Goal: Task Accomplishment & Management: Manage account settings

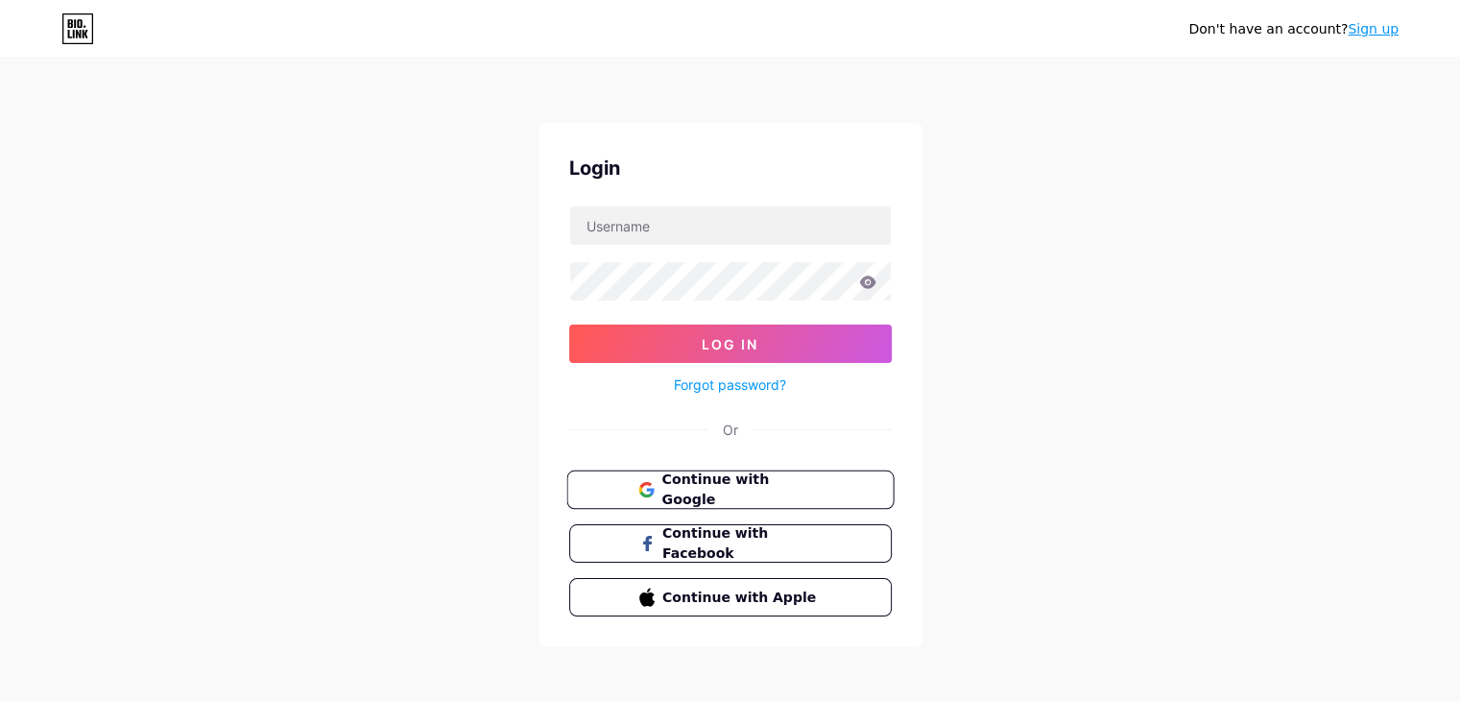
click at [761, 491] on span "Continue with Google" at bounding box center [741, 489] width 160 height 41
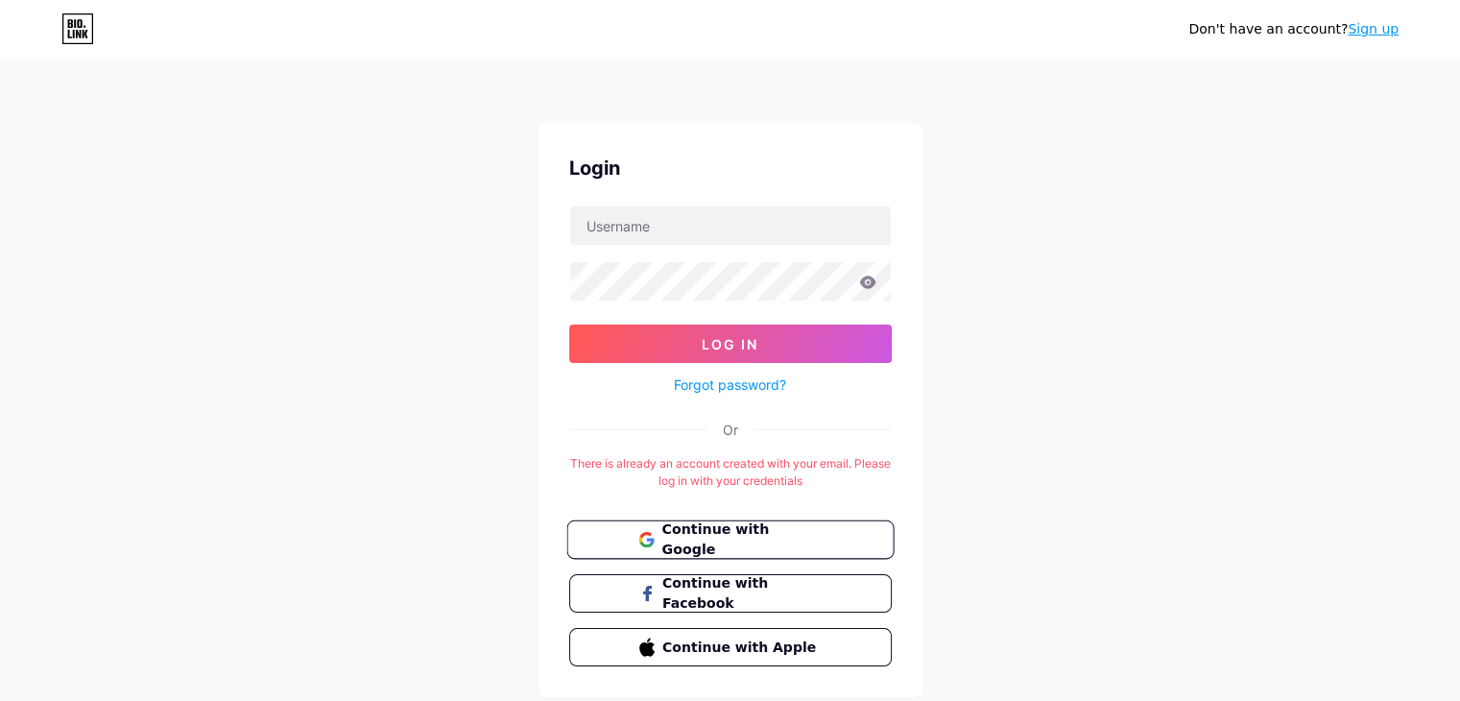
click at [803, 542] on span "Continue with Google" at bounding box center [741, 539] width 160 height 41
click at [824, 535] on button "Continue with Google" at bounding box center [729, 539] width 327 height 39
click at [694, 236] on input "text" at bounding box center [730, 225] width 321 height 38
type input "[EMAIL_ADDRESS][DOMAIN_NAME]"
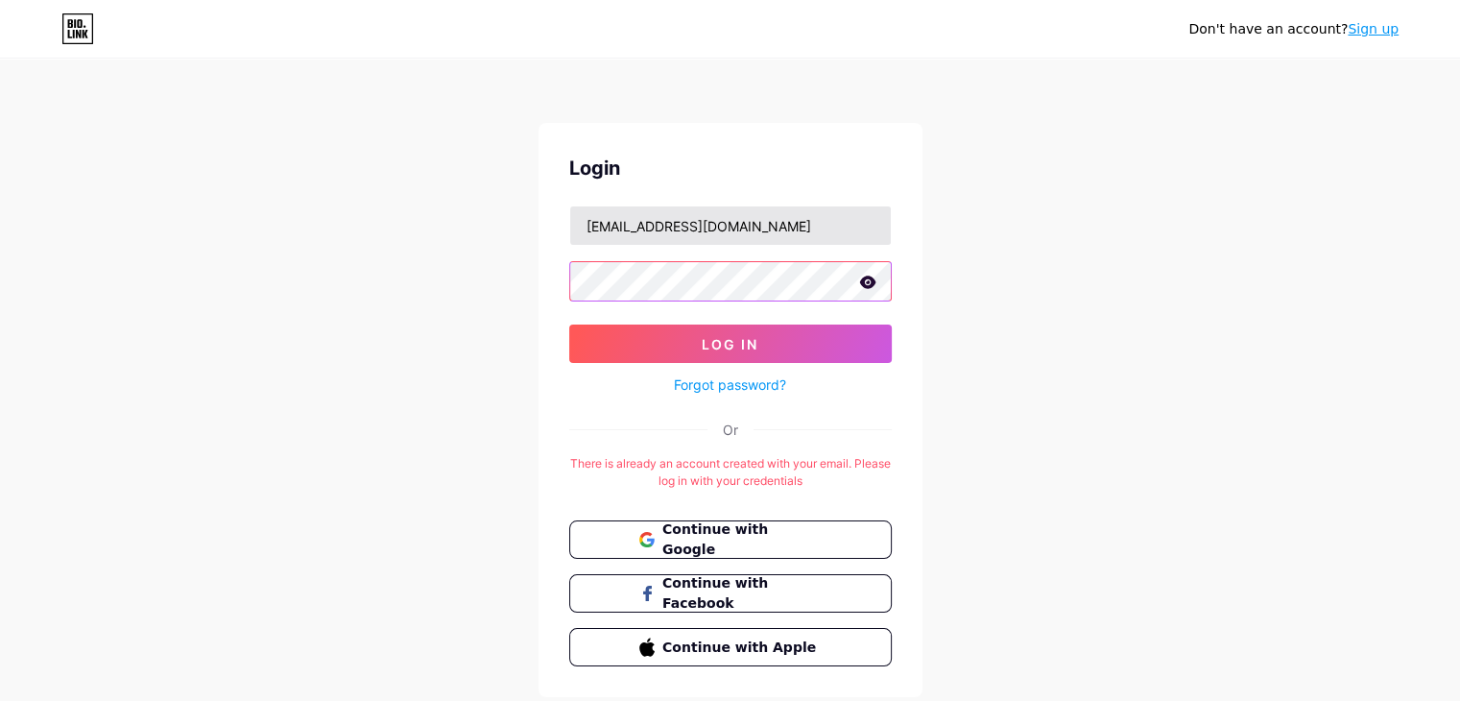
click at [569, 324] on button "Log In" at bounding box center [730, 343] width 322 height 38
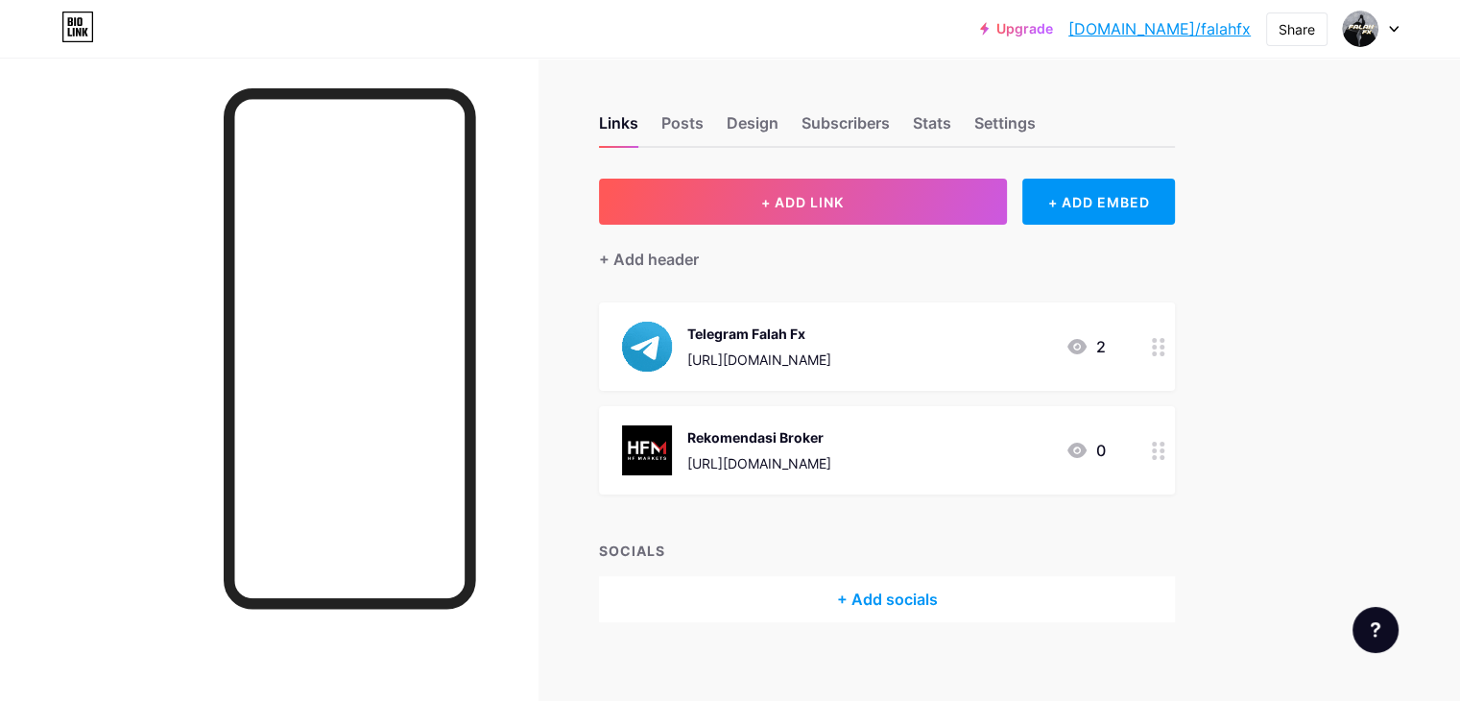
click at [1086, 446] on icon at bounding box center [1076, 449] width 19 height 15
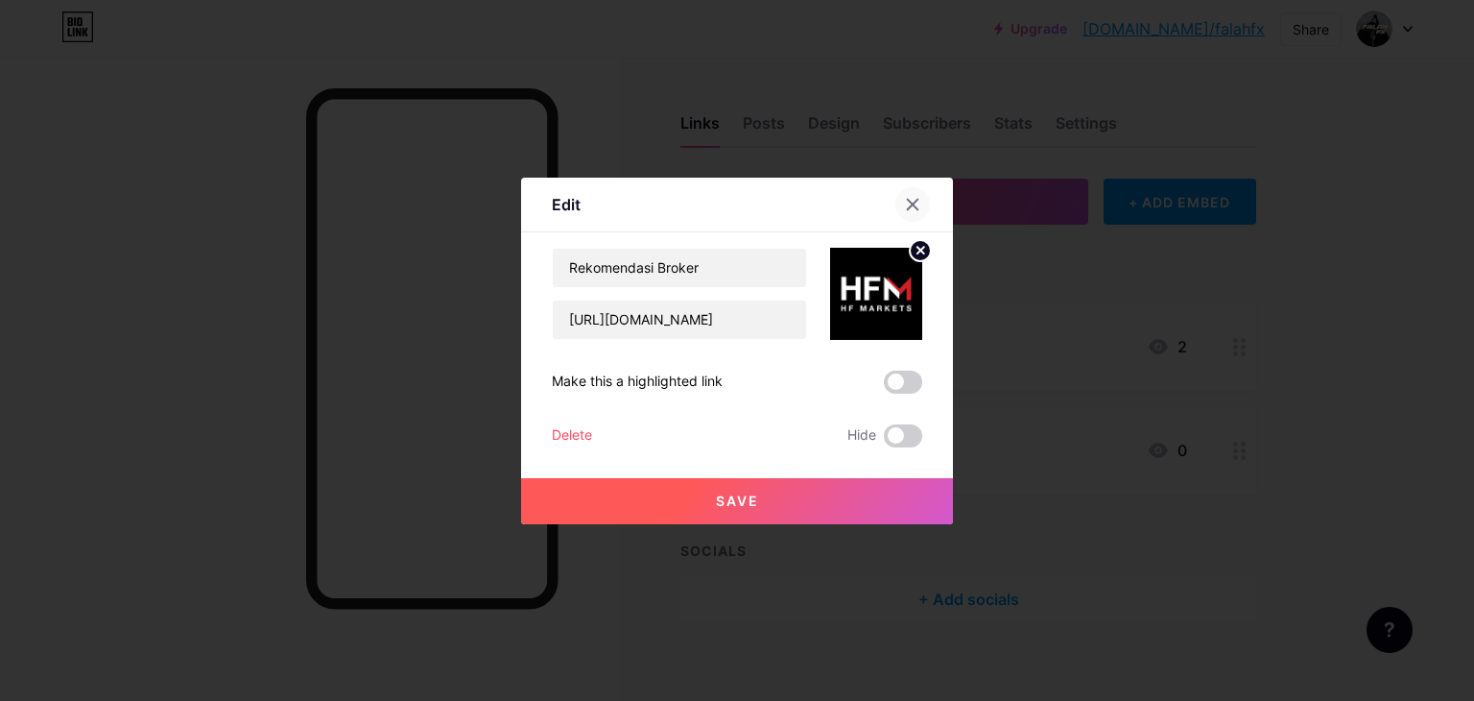
click at [910, 204] on icon at bounding box center [912, 204] width 15 height 15
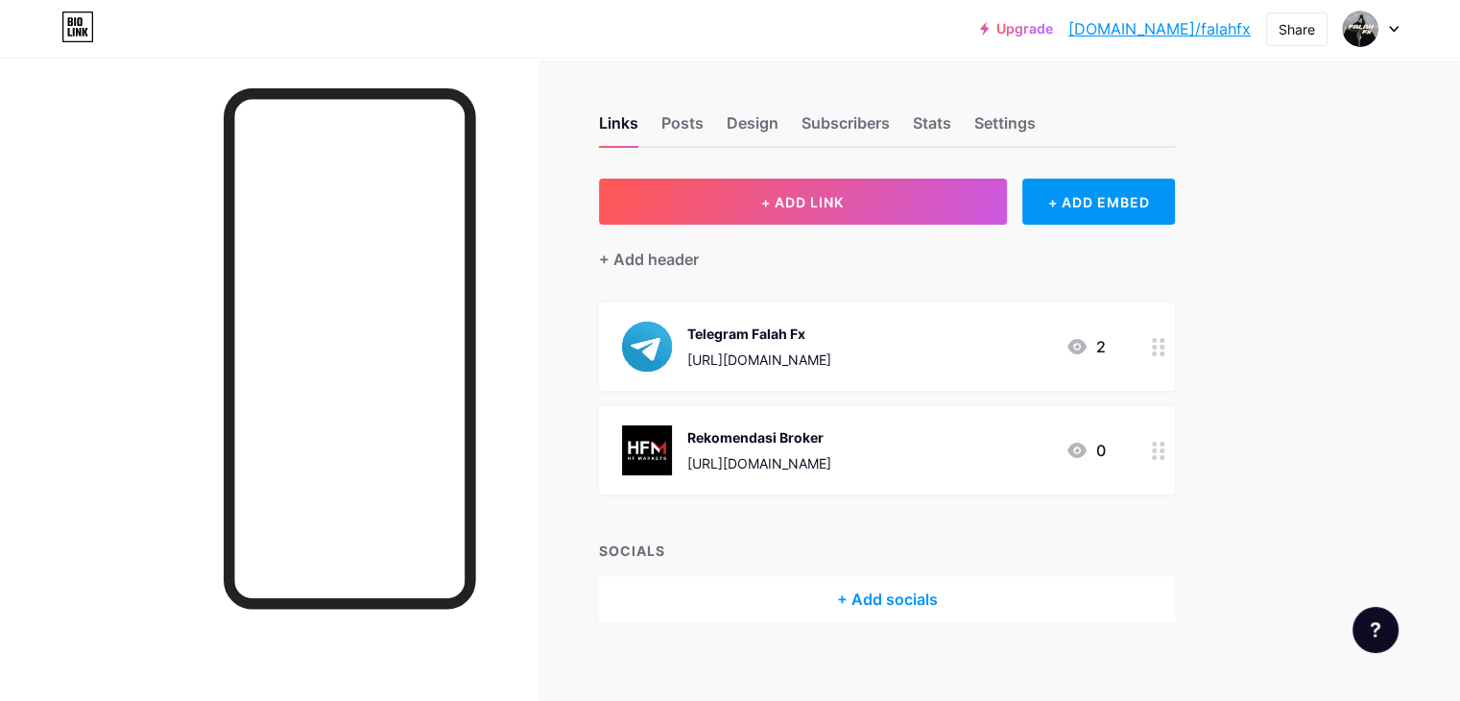
click at [1165, 451] on icon at bounding box center [1158, 450] width 13 height 18
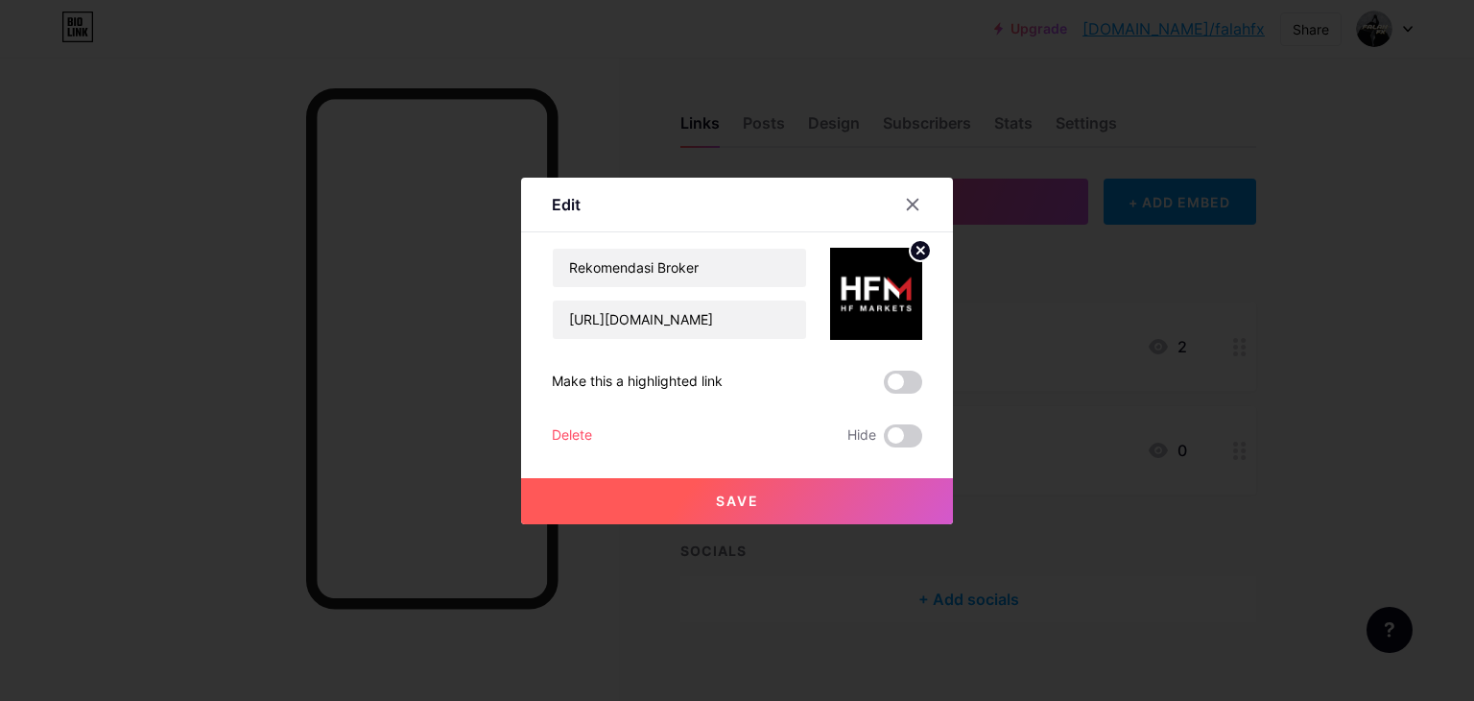
click at [556, 434] on div "Delete" at bounding box center [572, 435] width 40 height 23
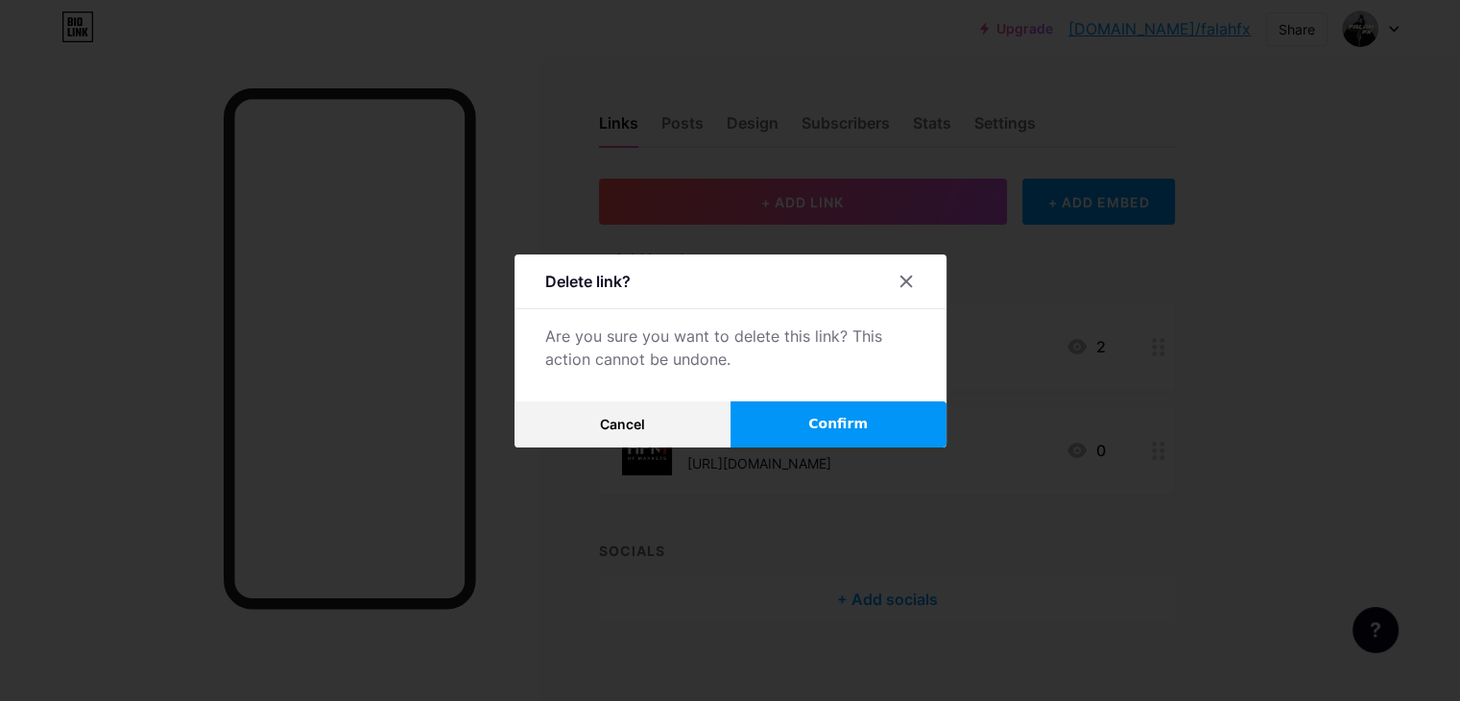
click at [782, 421] on button "Confirm" at bounding box center [838, 424] width 216 height 46
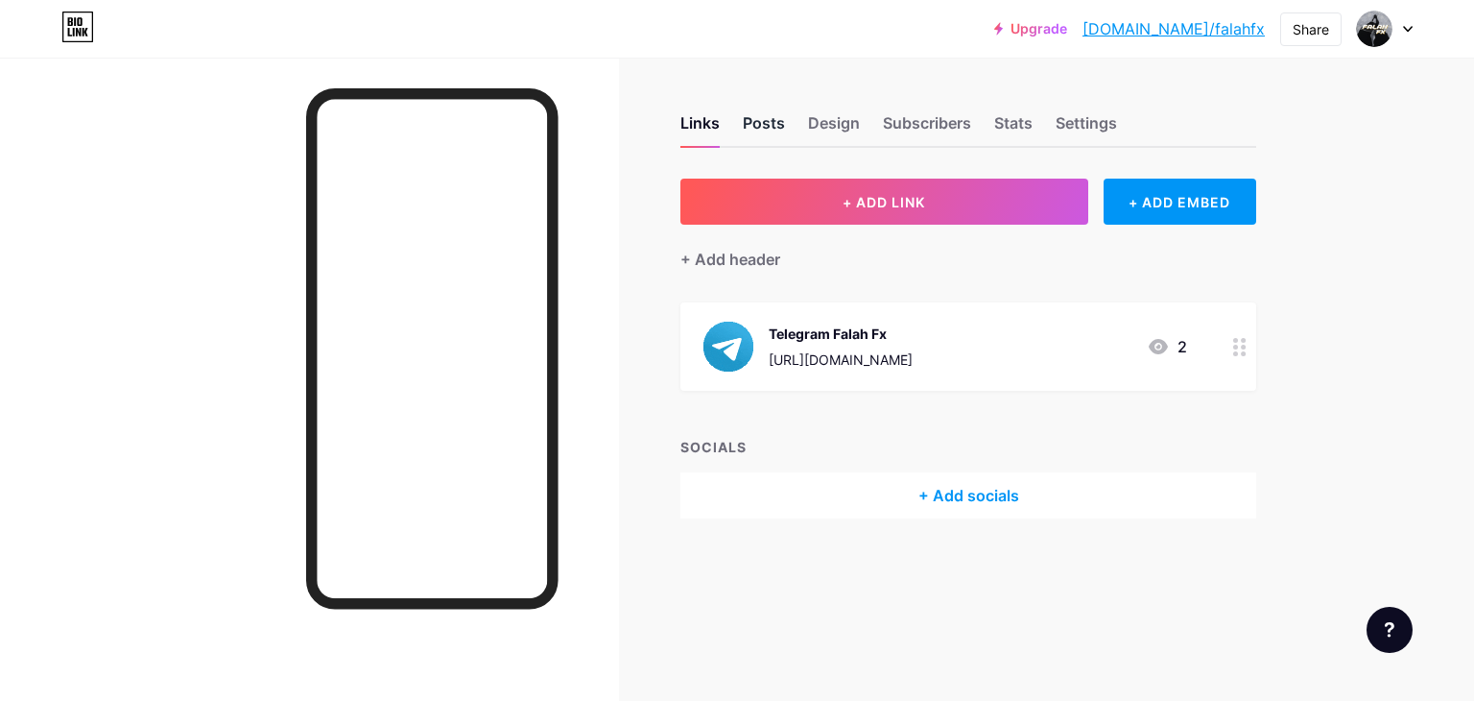
click at [771, 122] on div "Posts" at bounding box center [764, 128] width 42 height 35
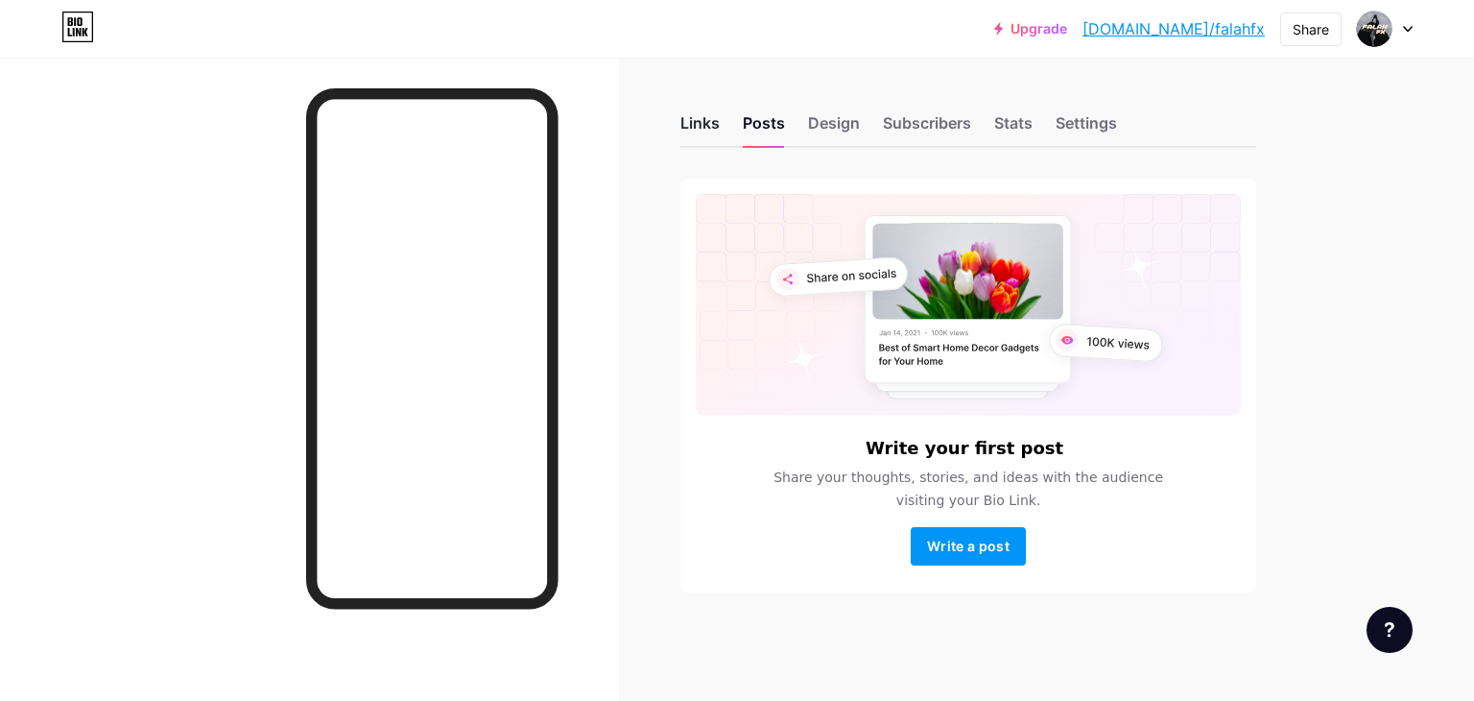
click at [691, 121] on div "Links" at bounding box center [699, 128] width 39 height 35
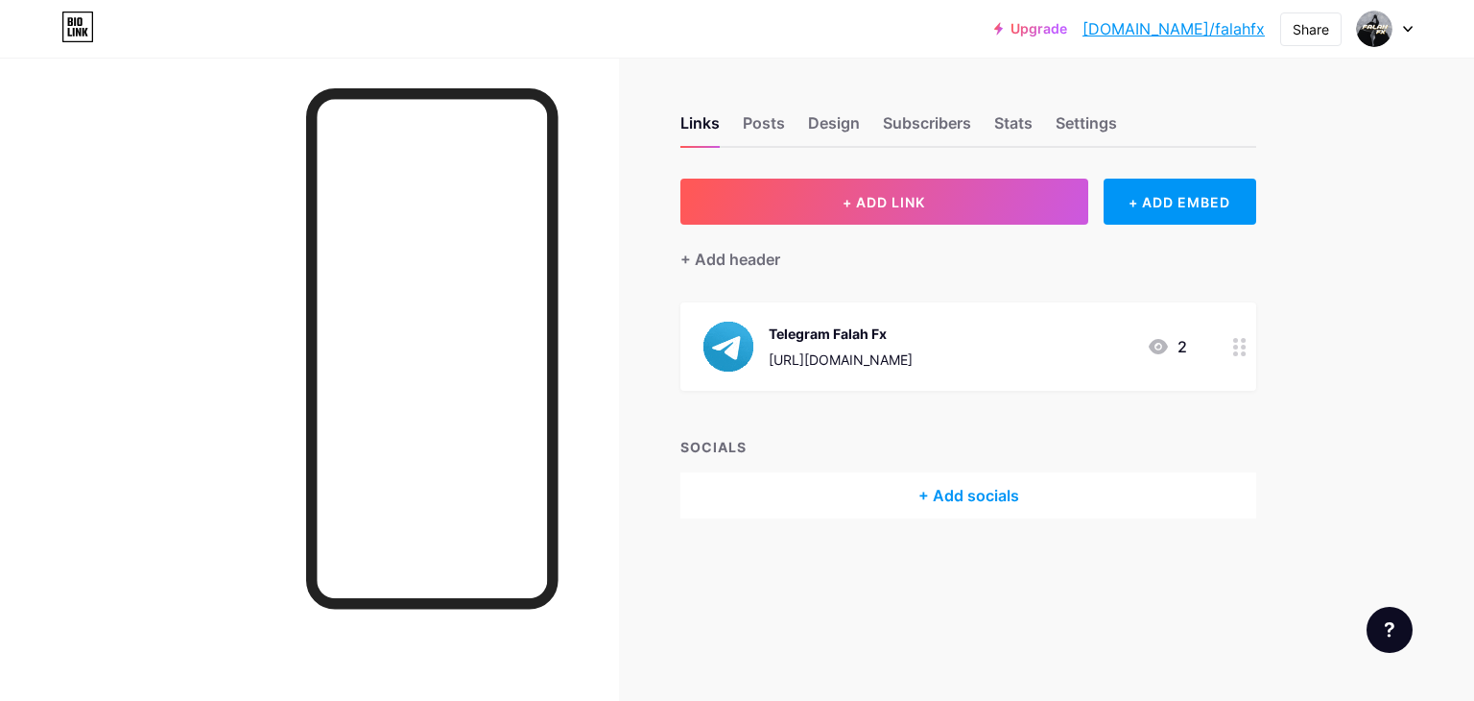
click at [1198, 28] on link "[DOMAIN_NAME]/falahfx" at bounding box center [1174, 28] width 182 height 23
click at [1059, 120] on div "Settings" at bounding box center [1086, 128] width 61 height 35
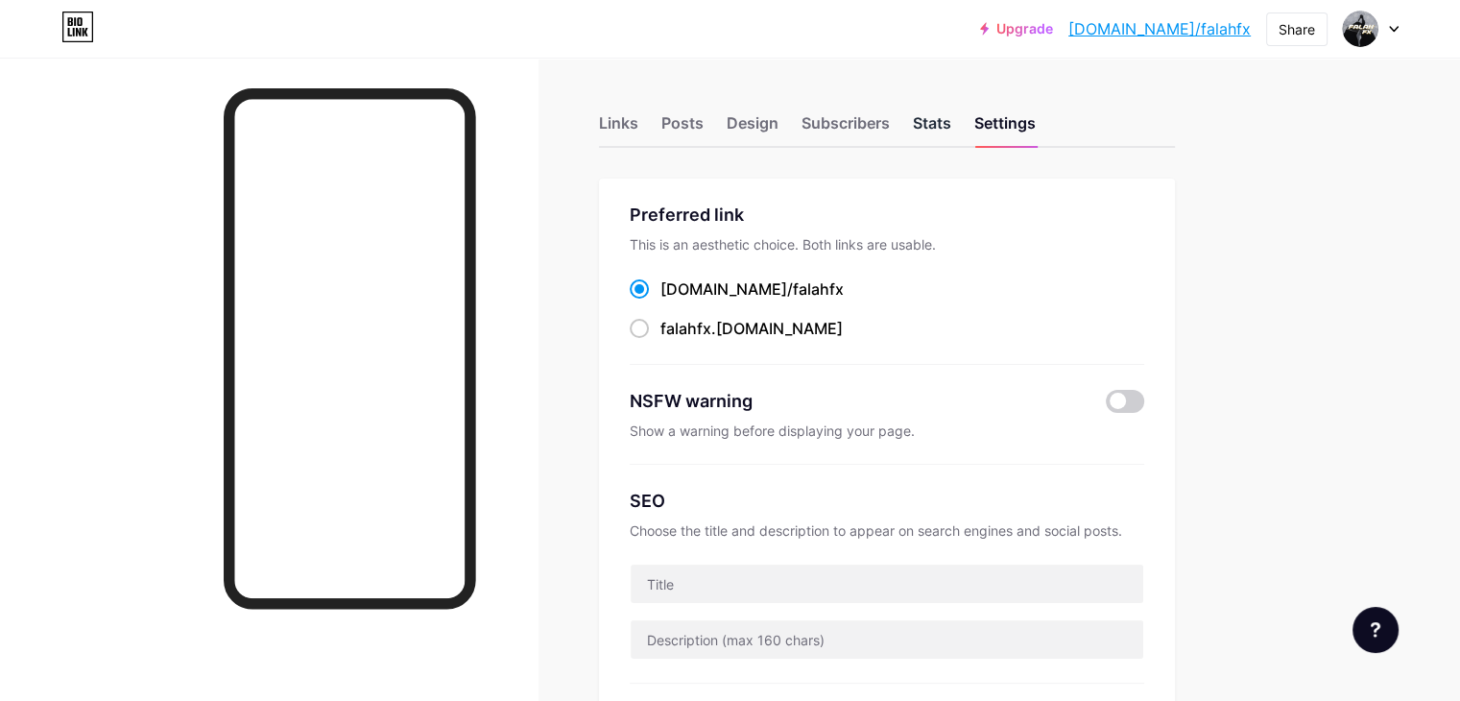
click at [951, 124] on div "Stats" at bounding box center [932, 128] width 38 height 35
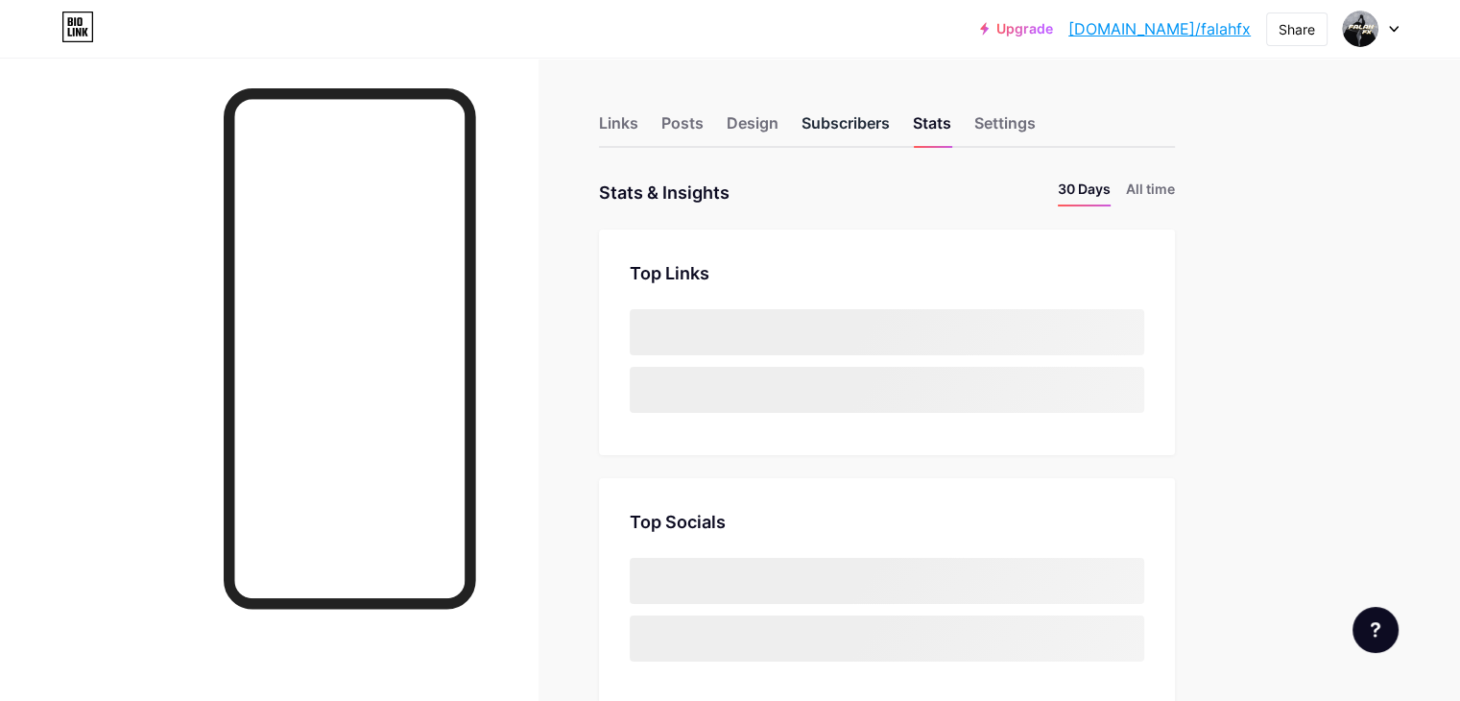
click at [890, 131] on div "Subscribers" at bounding box center [845, 128] width 88 height 35
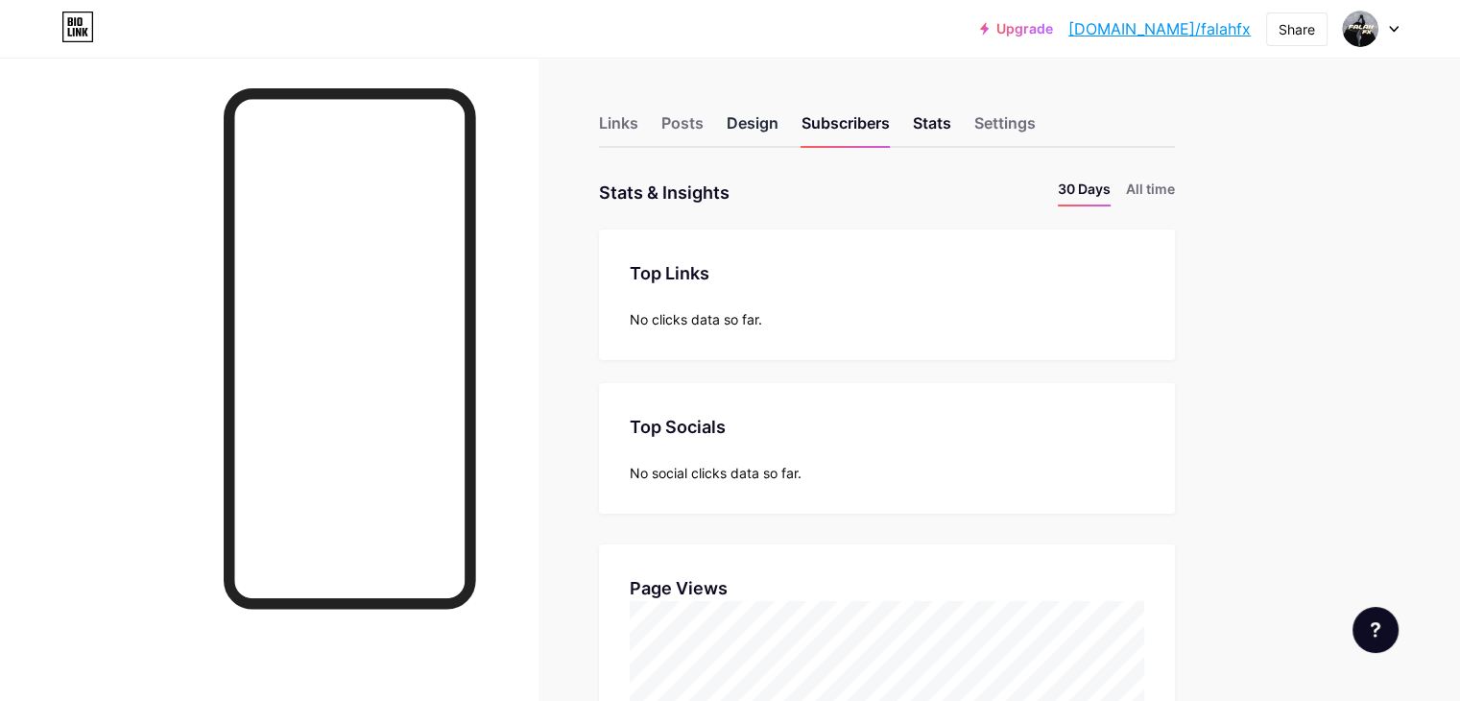
click at [778, 121] on div "Design" at bounding box center [753, 128] width 52 height 35
click at [638, 122] on div "Links" at bounding box center [618, 128] width 39 height 35
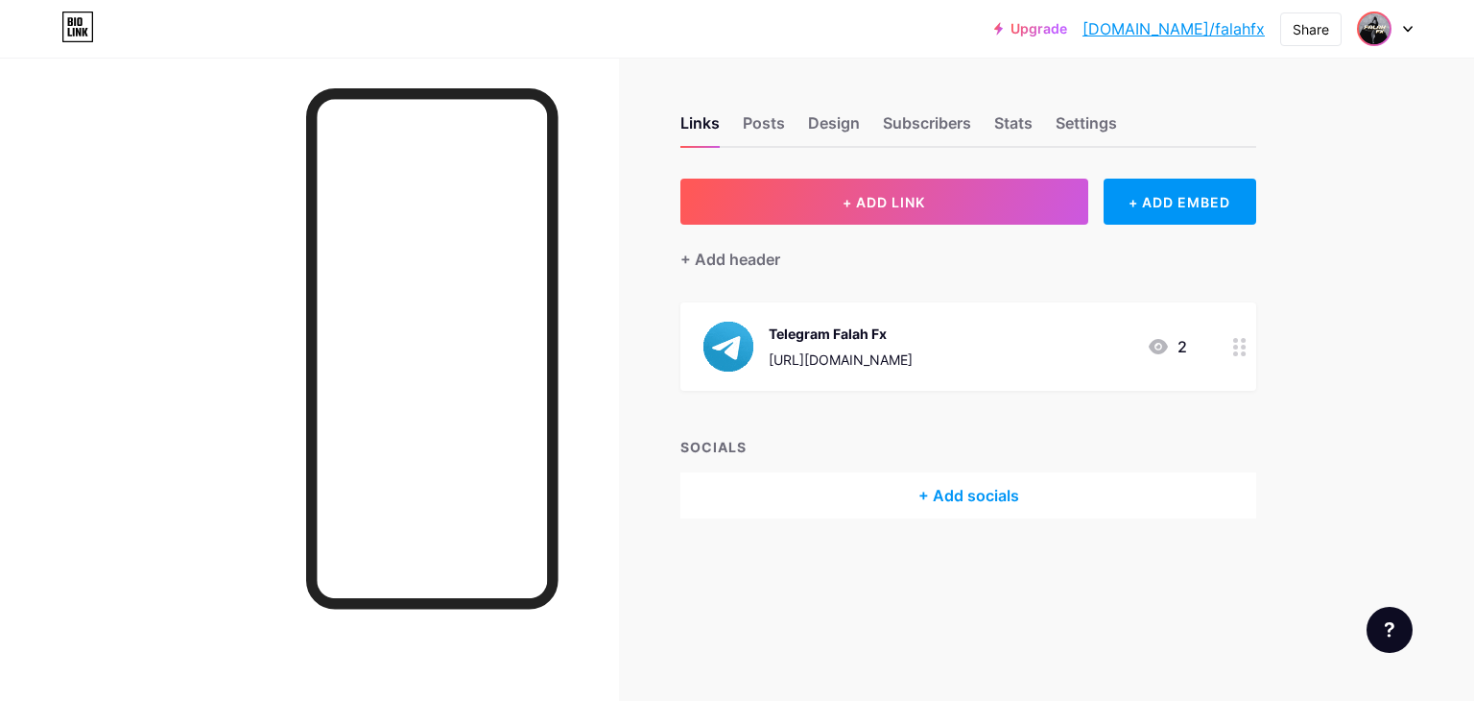
click at [1388, 19] on span at bounding box center [1374, 28] width 31 height 31
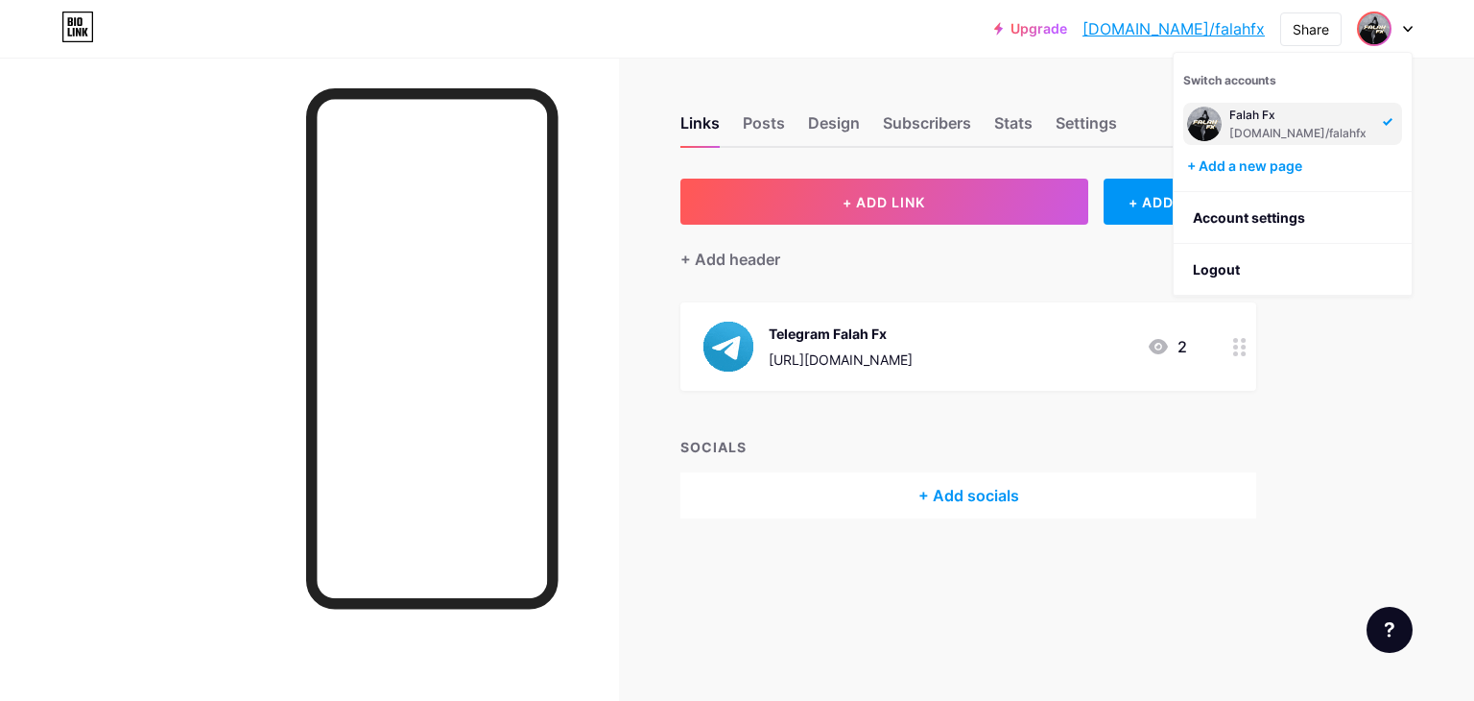
click at [1048, 293] on div "+ ADD LINK + ADD EMBED + Add header Telegram Falah Fx https://t.me/flahfx 2 SOC…" at bounding box center [968, 349] width 576 height 340
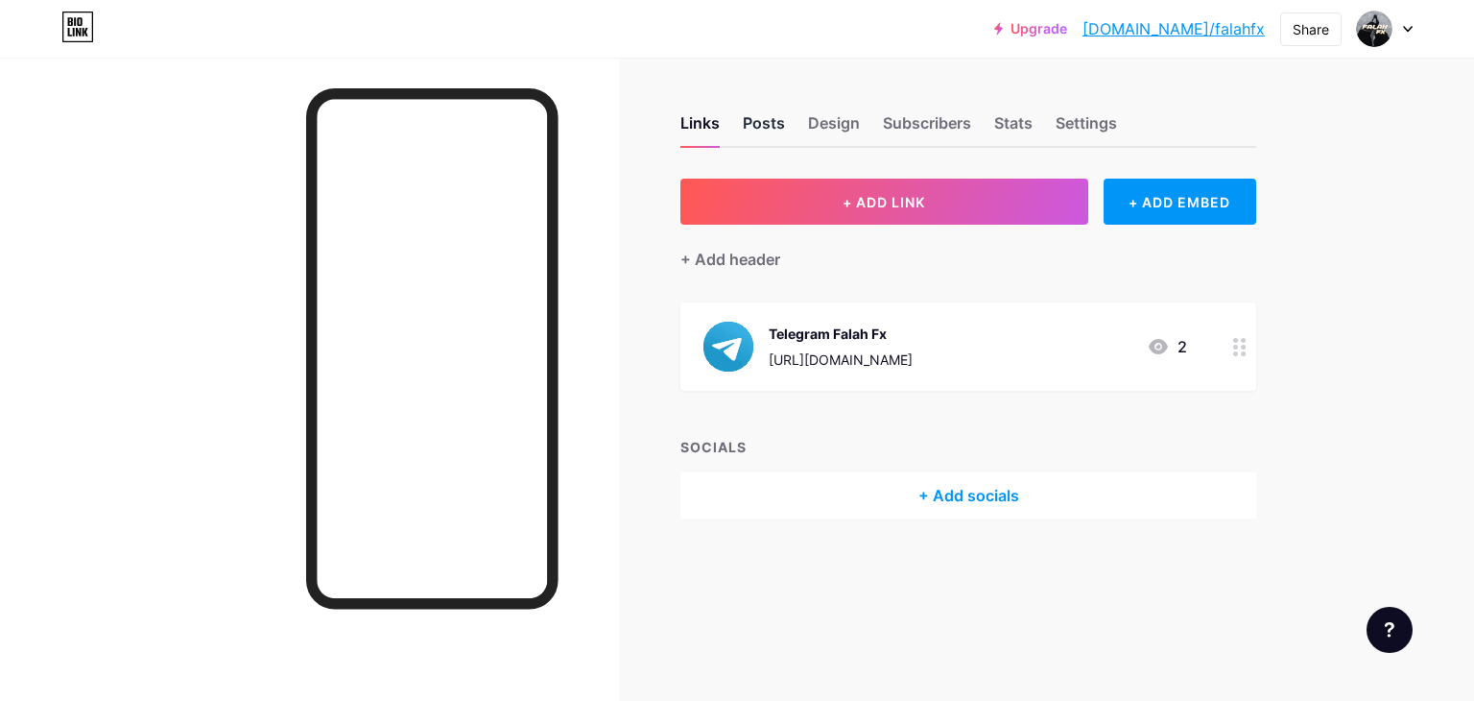
click at [760, 124] on div "Posts" at bounding box center [764, 128] width 42 height 35
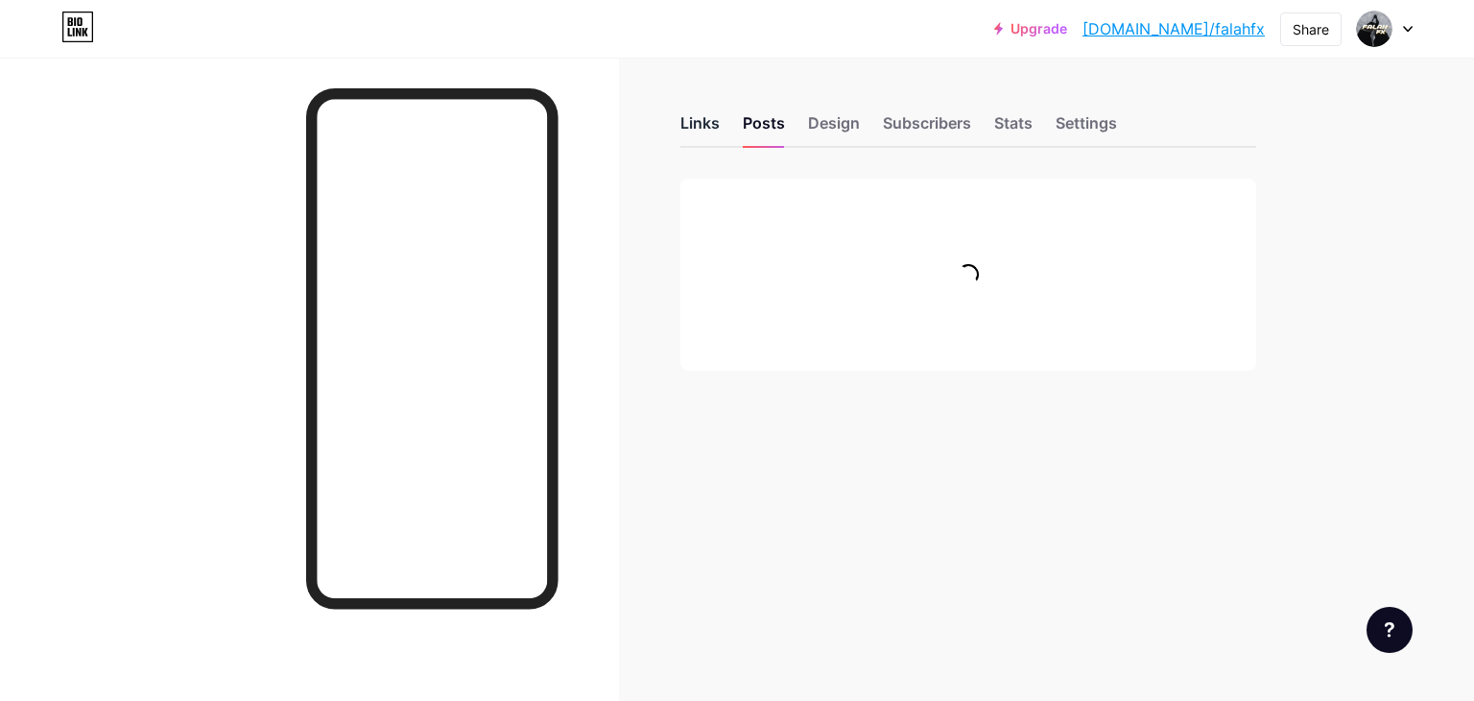
click at [702, 120] on div "Links" at bounding box center [699, 128] width 39 height 35
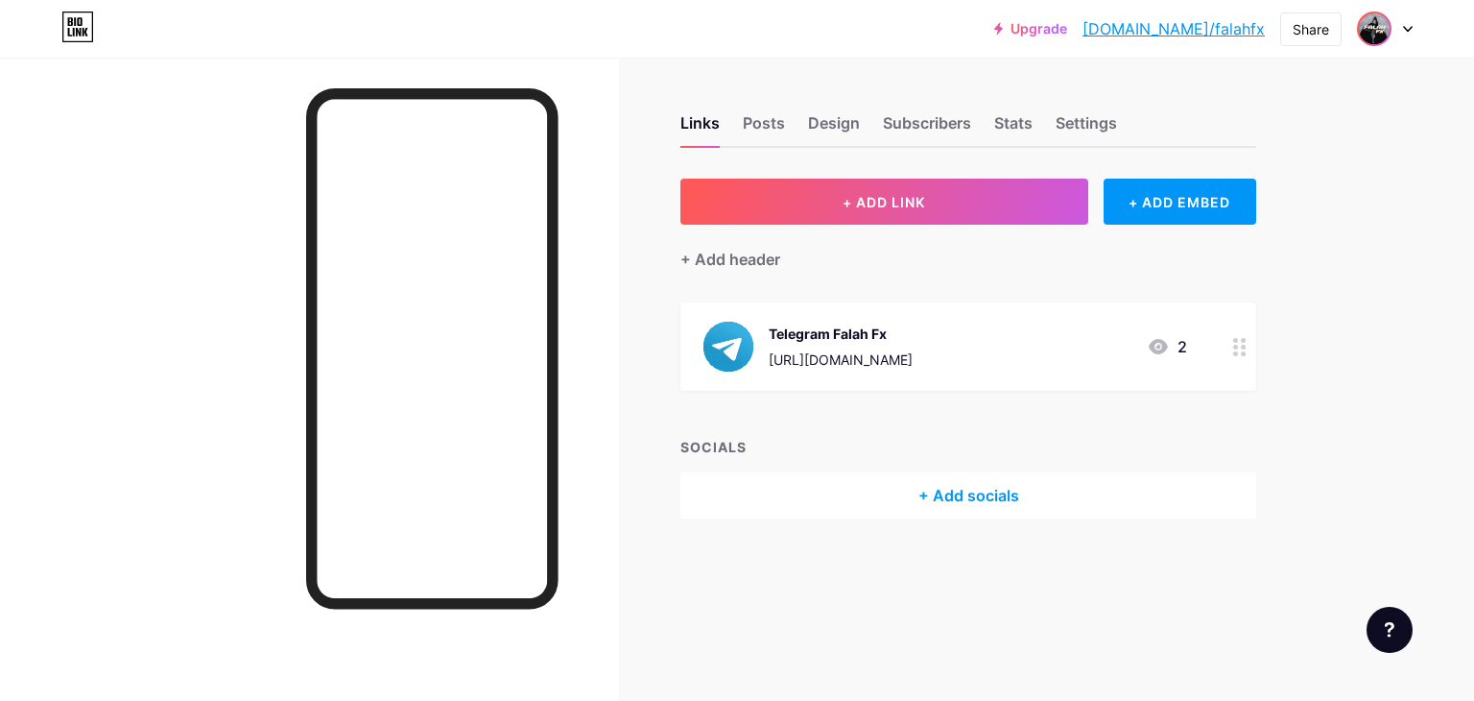
click at [1384, 33] on img at bounding box center [1374, 28] width 31 height 31
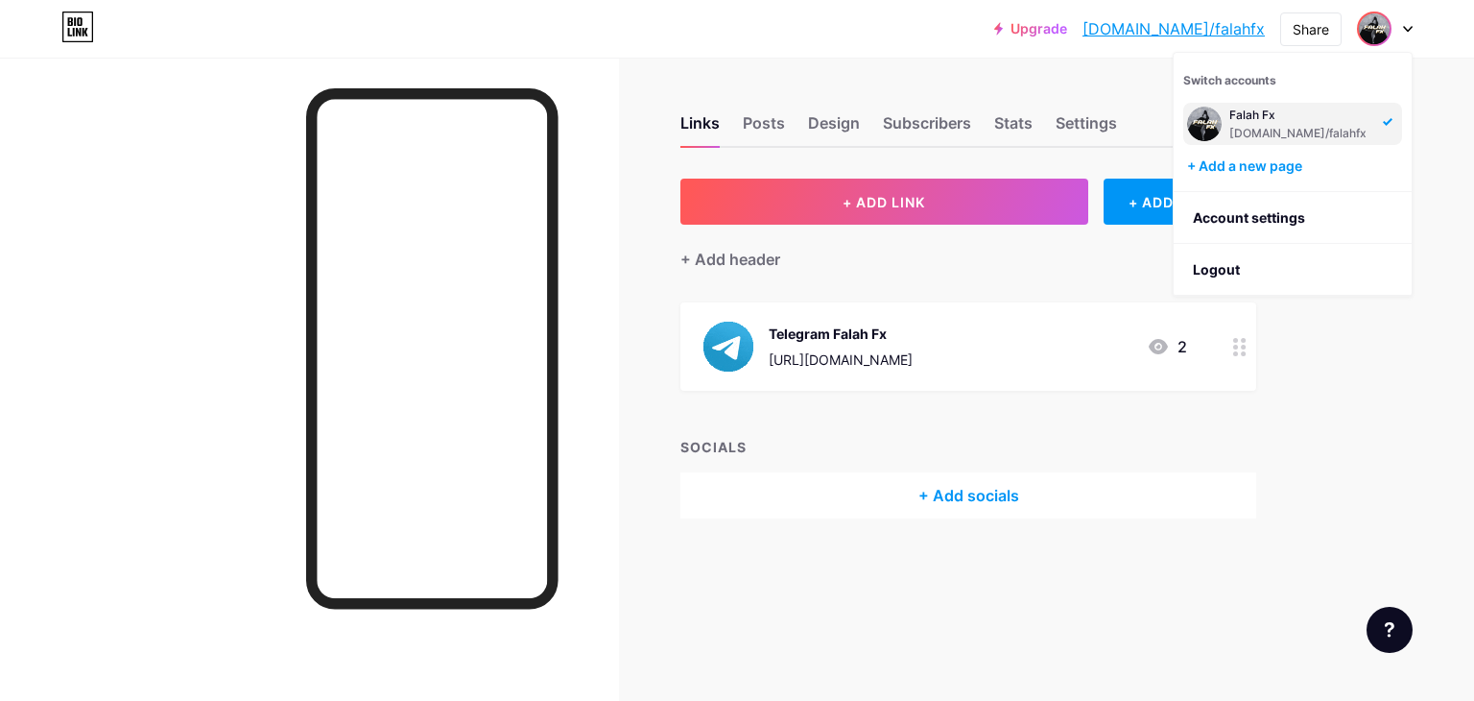
click at [1310, 131] on div "[DOMAIN_NAME]/falahfx" at bounding box center [1300, 133] width 142 height 15
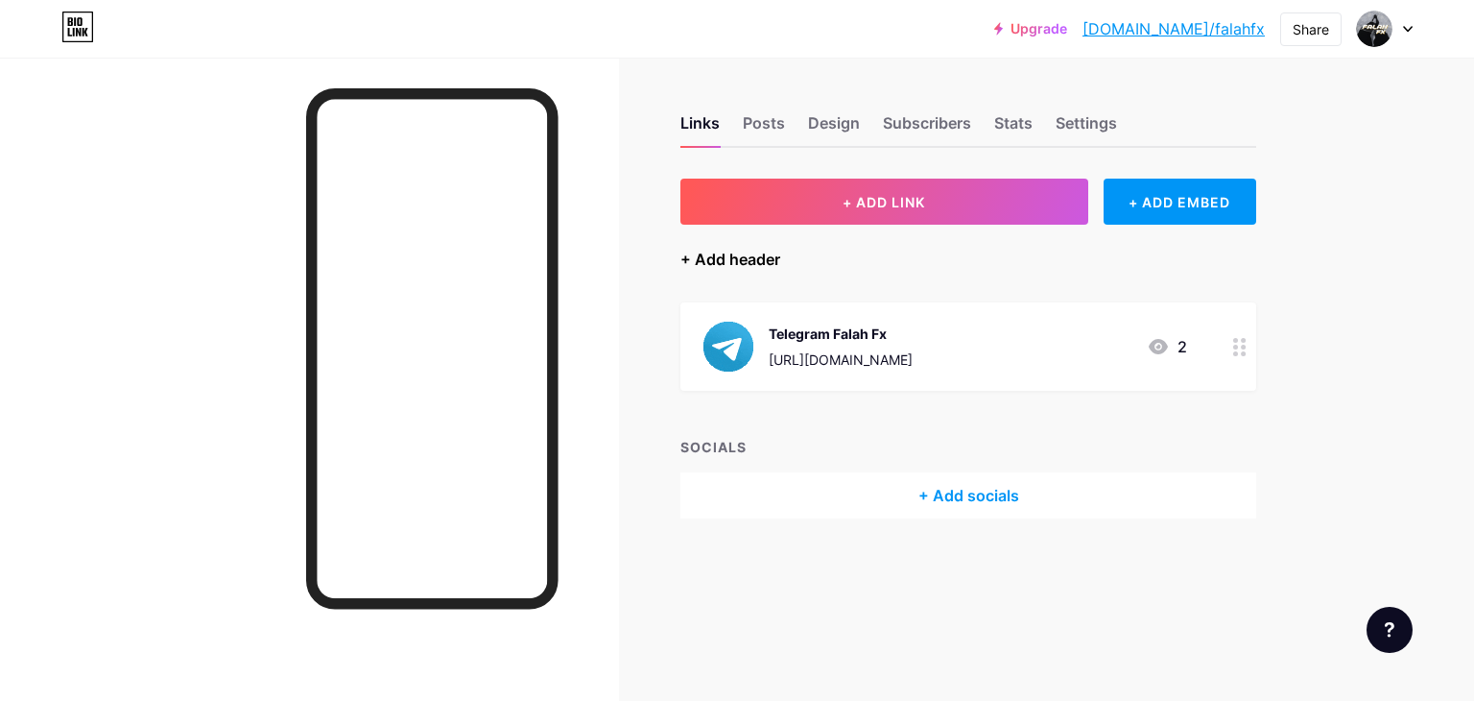
click at [769, 261] on div "+ Add header" at bounding box center [730, 259] width 100 height 23
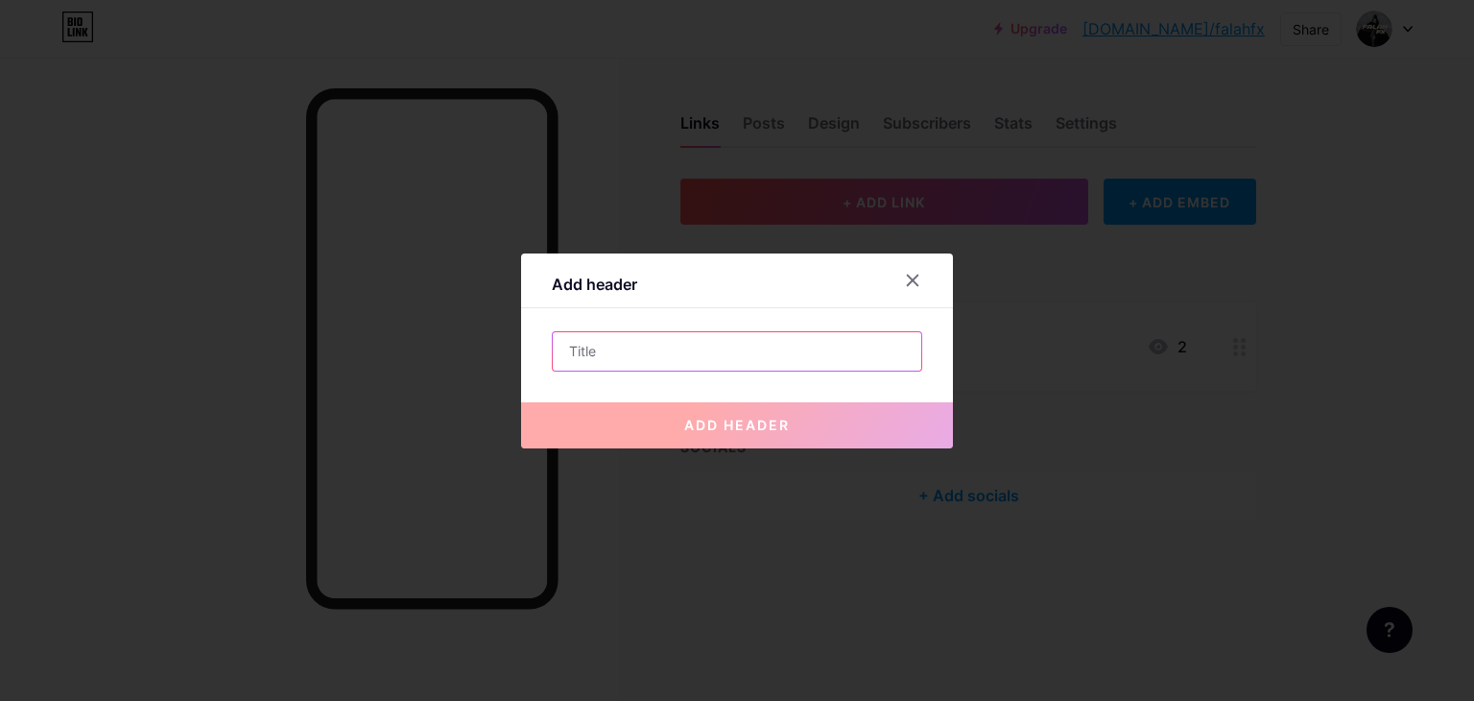
click at [716, 344] on input "text" at bounding box center [737, 351] width 369 height 38
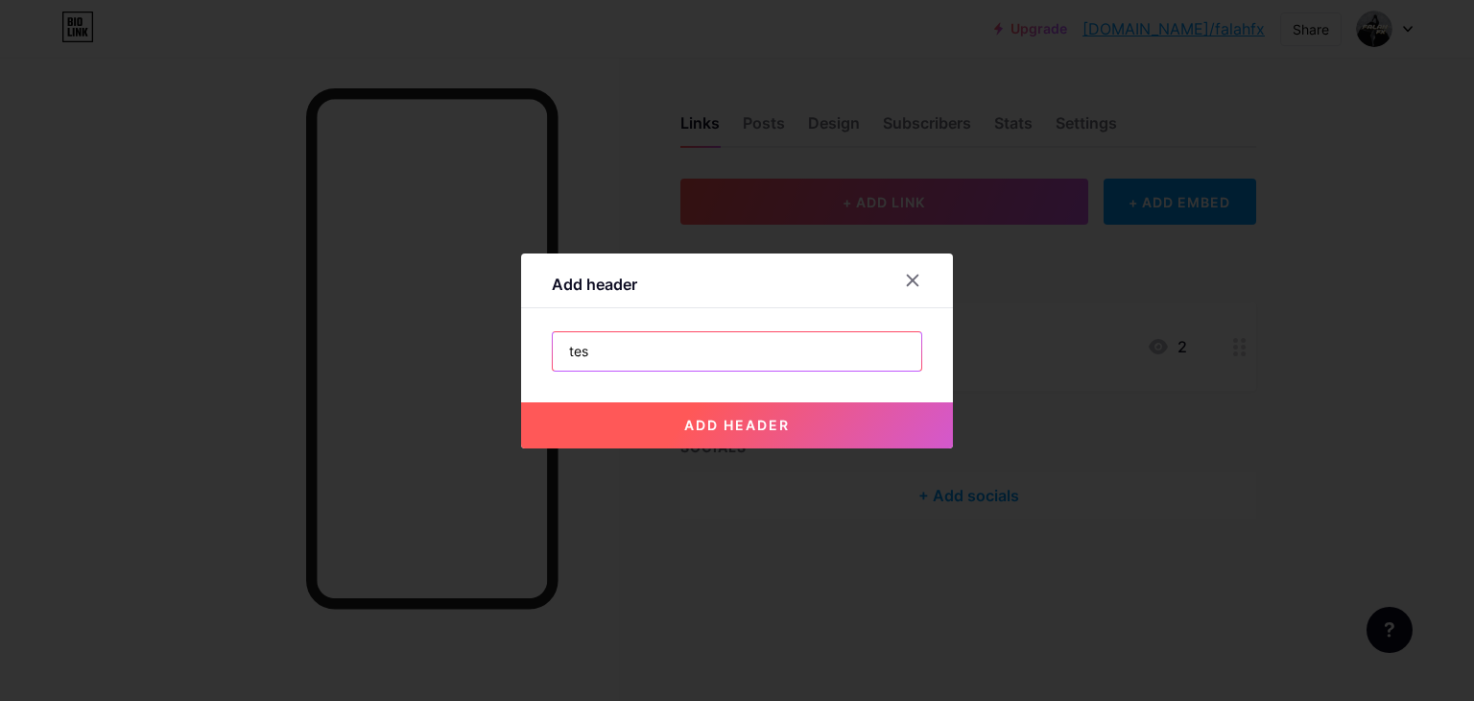
type input "tes"
click at [822, 419] on button "add header" at bounding box center [737, 425] width 432 height 46
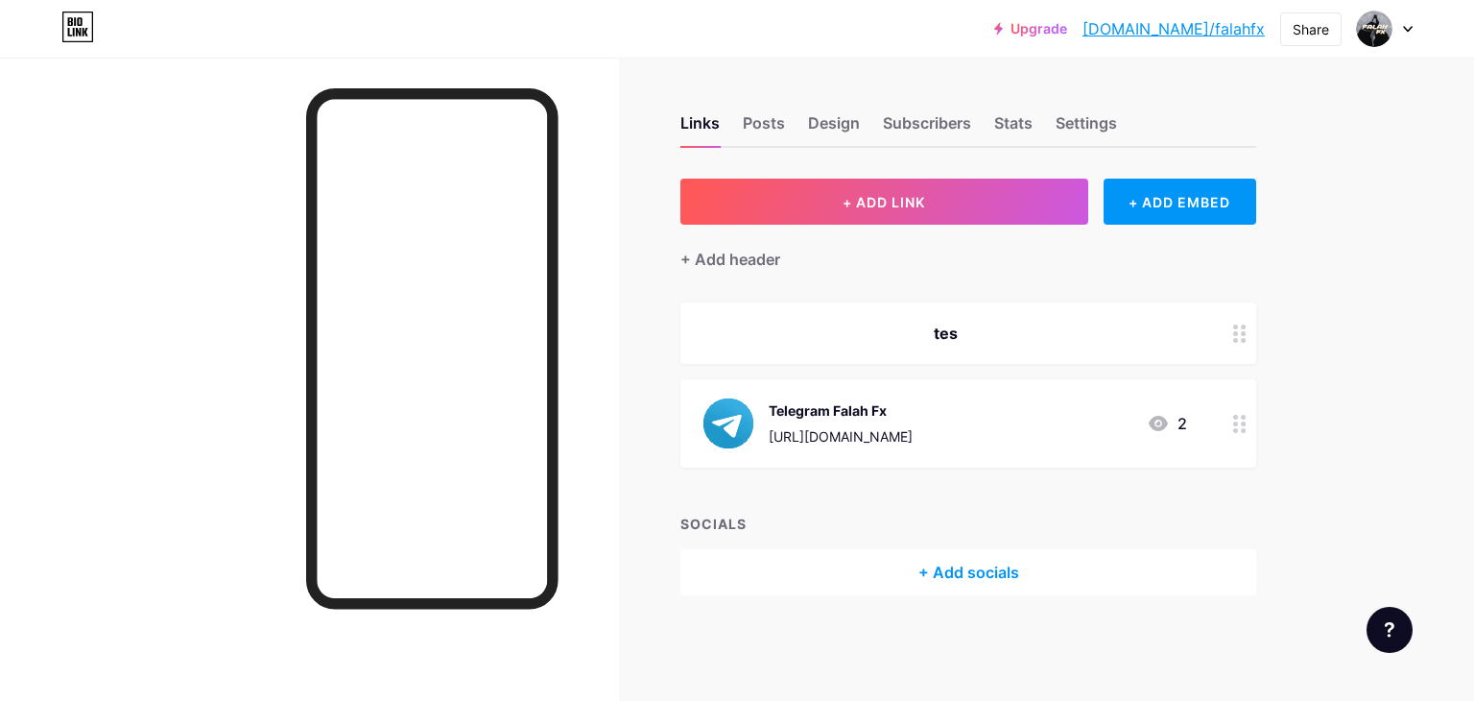
click at [1002, 331] on div "tes" at bounding box center [945, 333] width 484 height 23
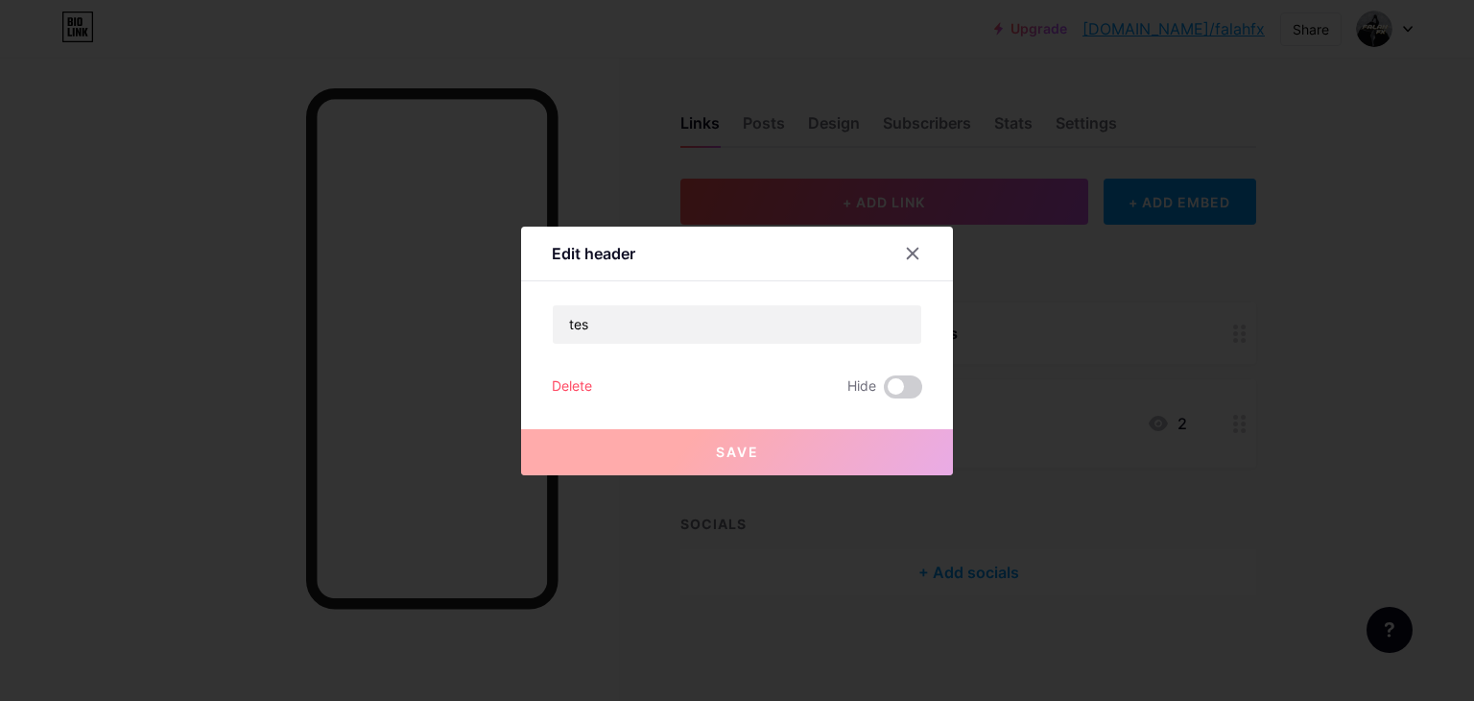
click at [561, 376] on div "Delete" at bounding box center [572, 386] width 40 height 23
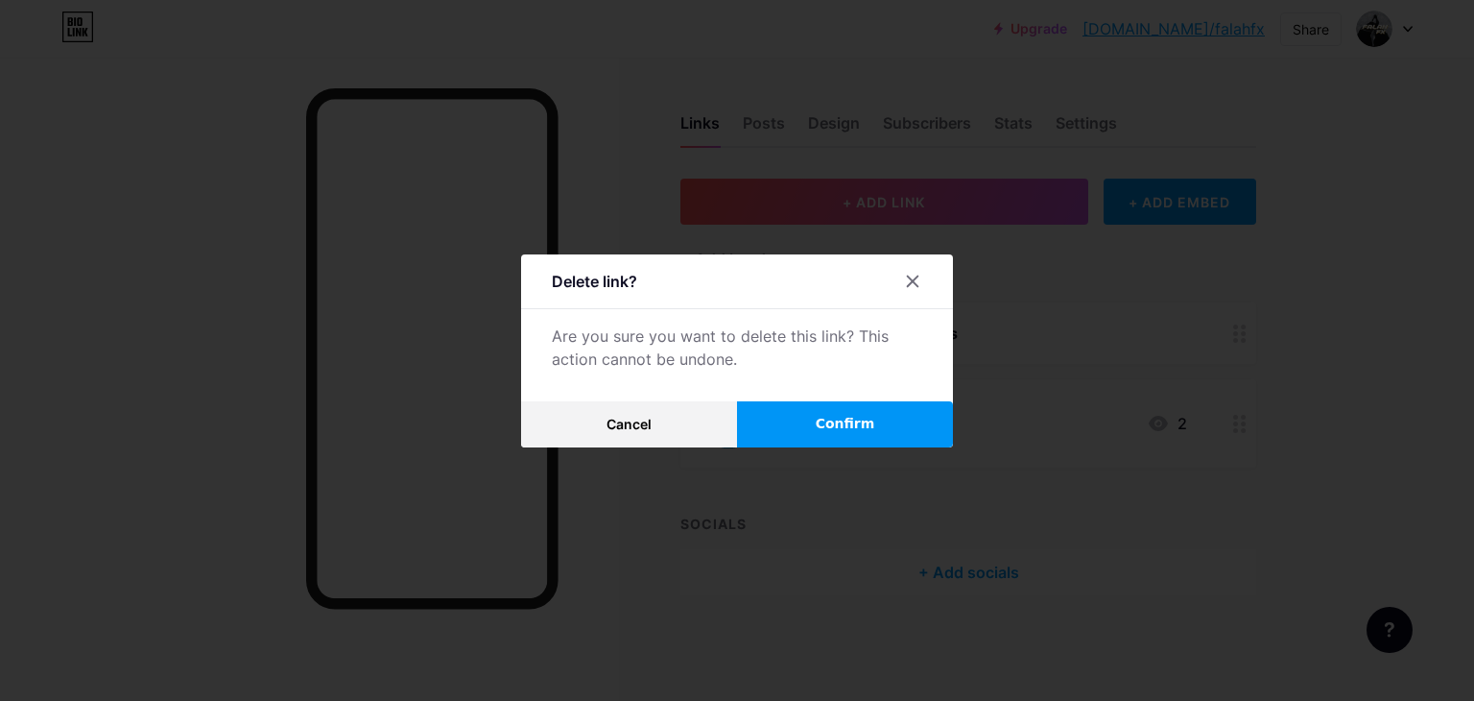
click at [806, 414] on button "Confirm" at bounding box center [845, 424] width 216 height 46
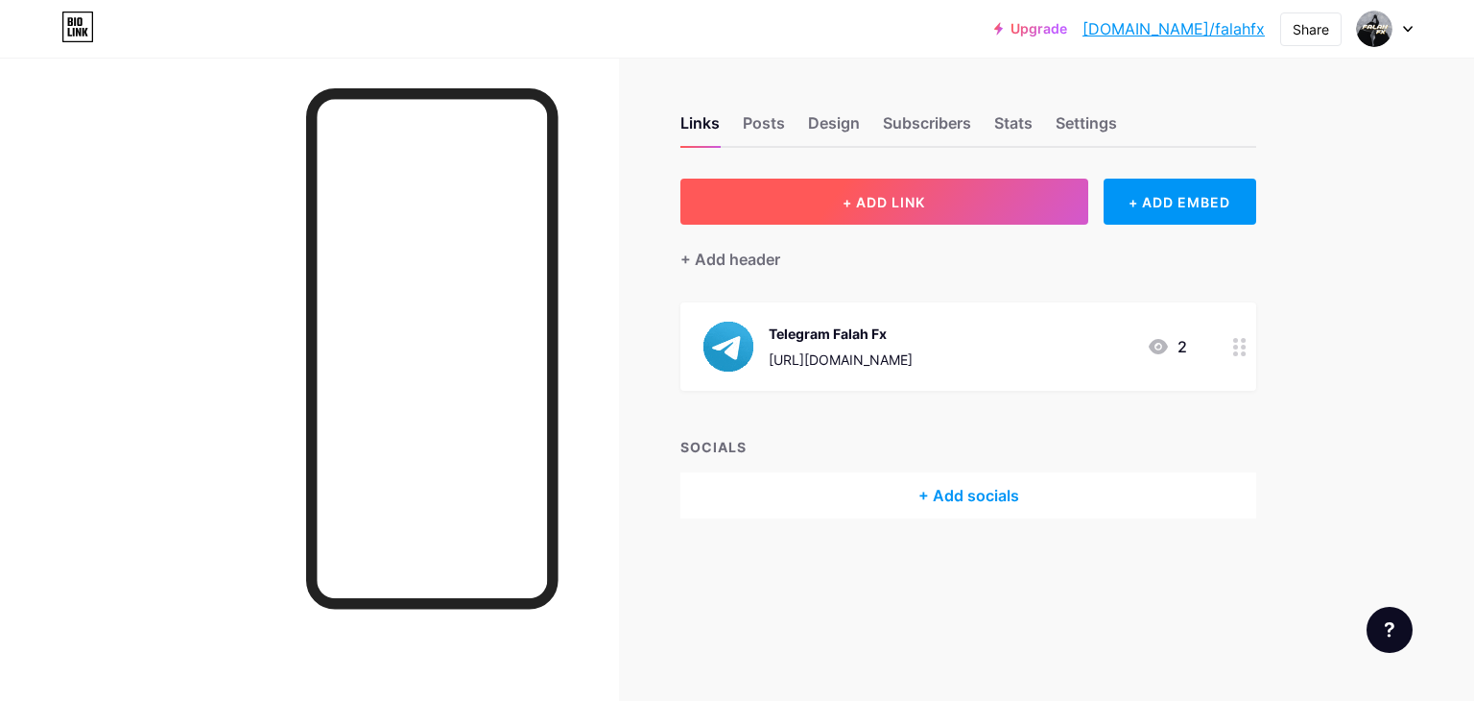
click at [964, 201] on button "+ ADD LINK" at bounding box center [884, 202] width 408 height 46
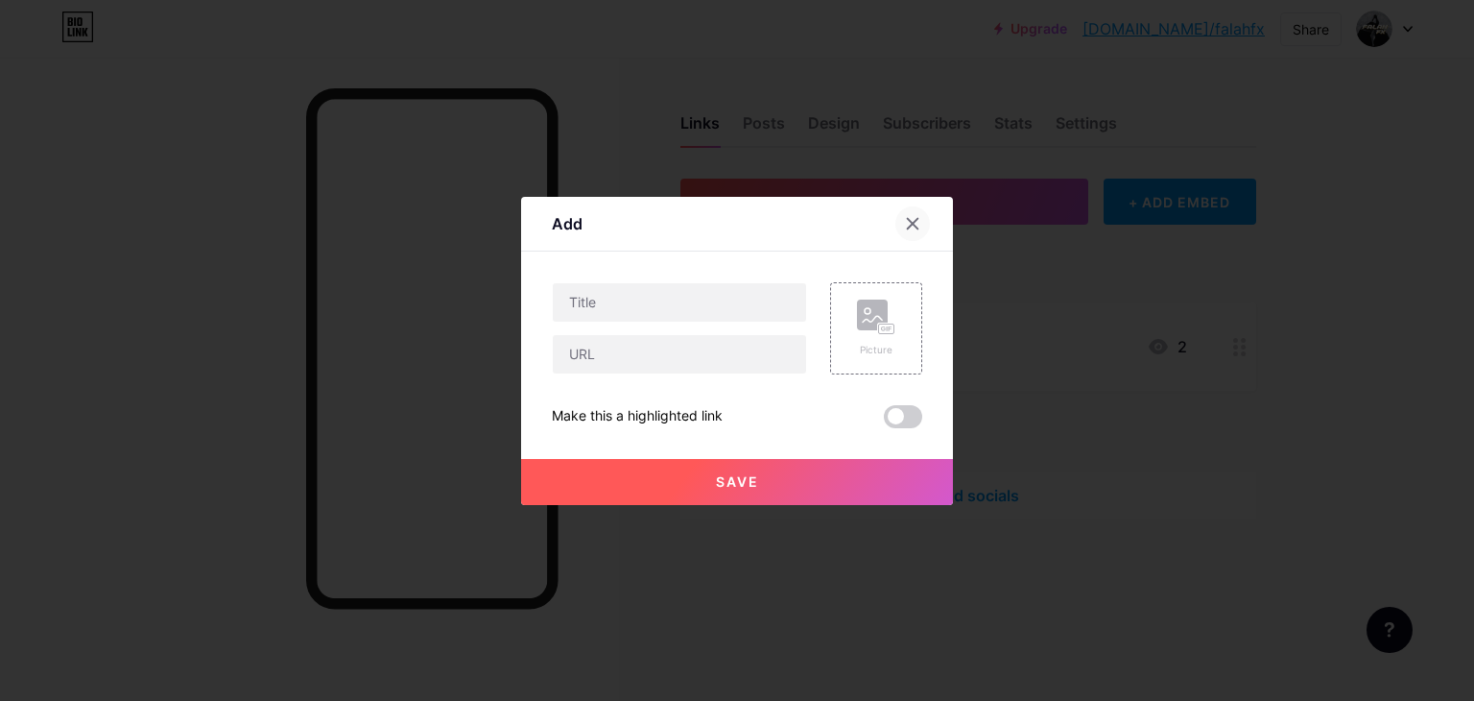
click at [914, 220] on icon at bounding box center [912, 223] width 15 height 15
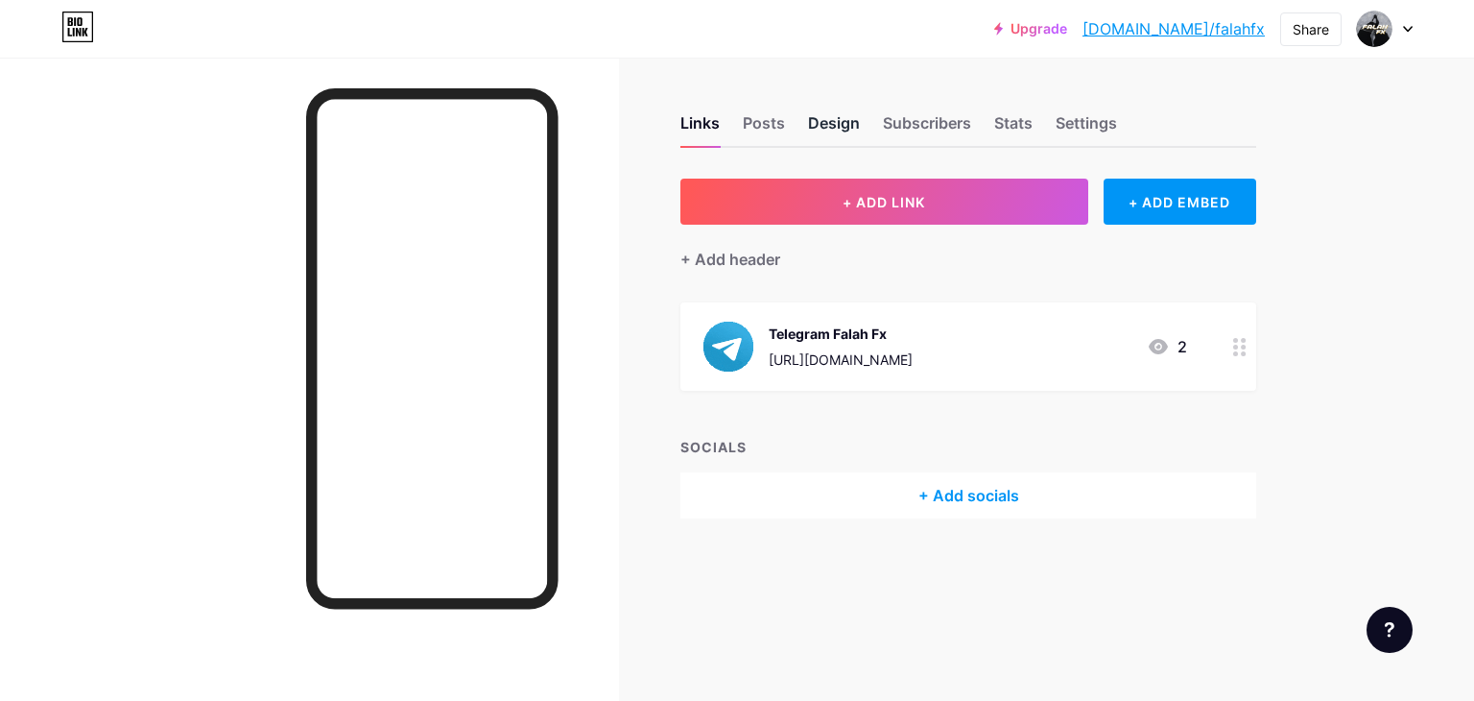
click at [825, 117] on div "Design" at bounding box center [834, 128] width 52 height 35
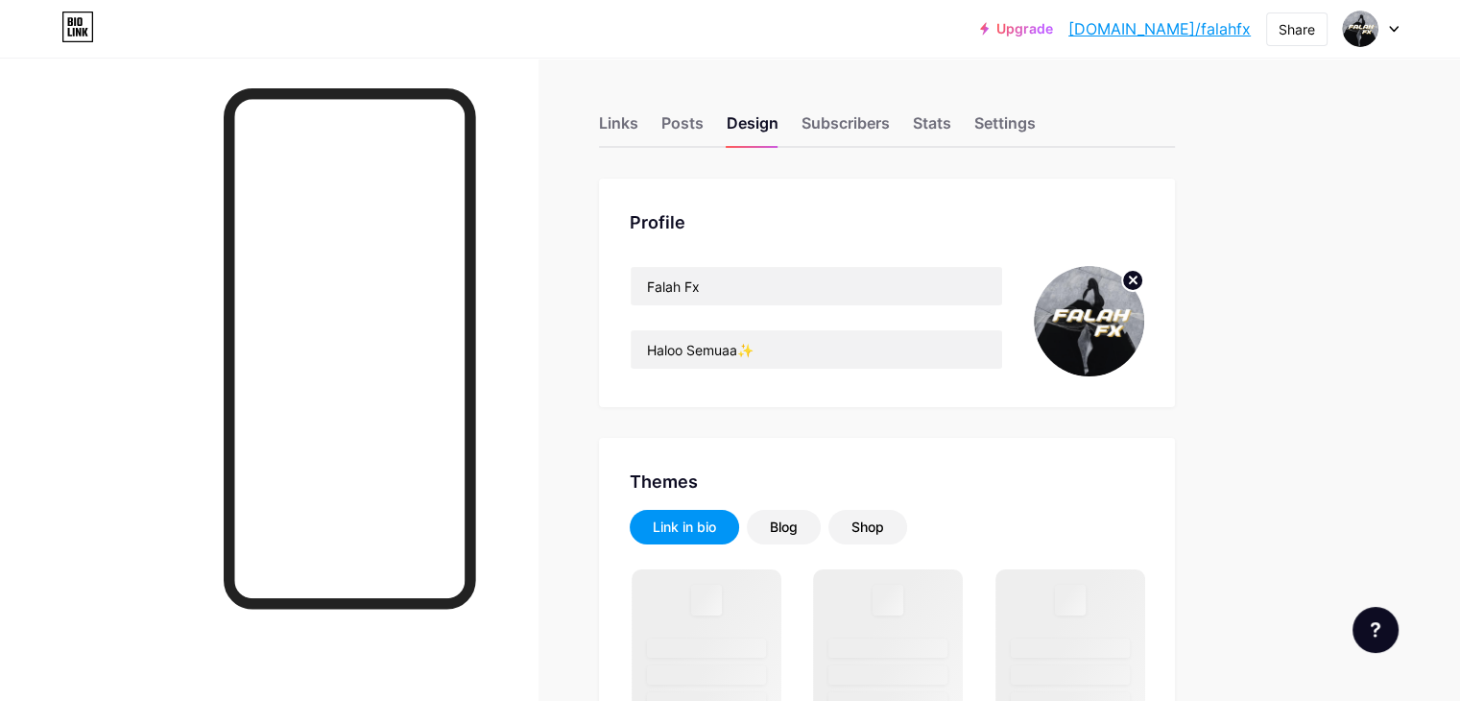
scroll to position [96, 0]
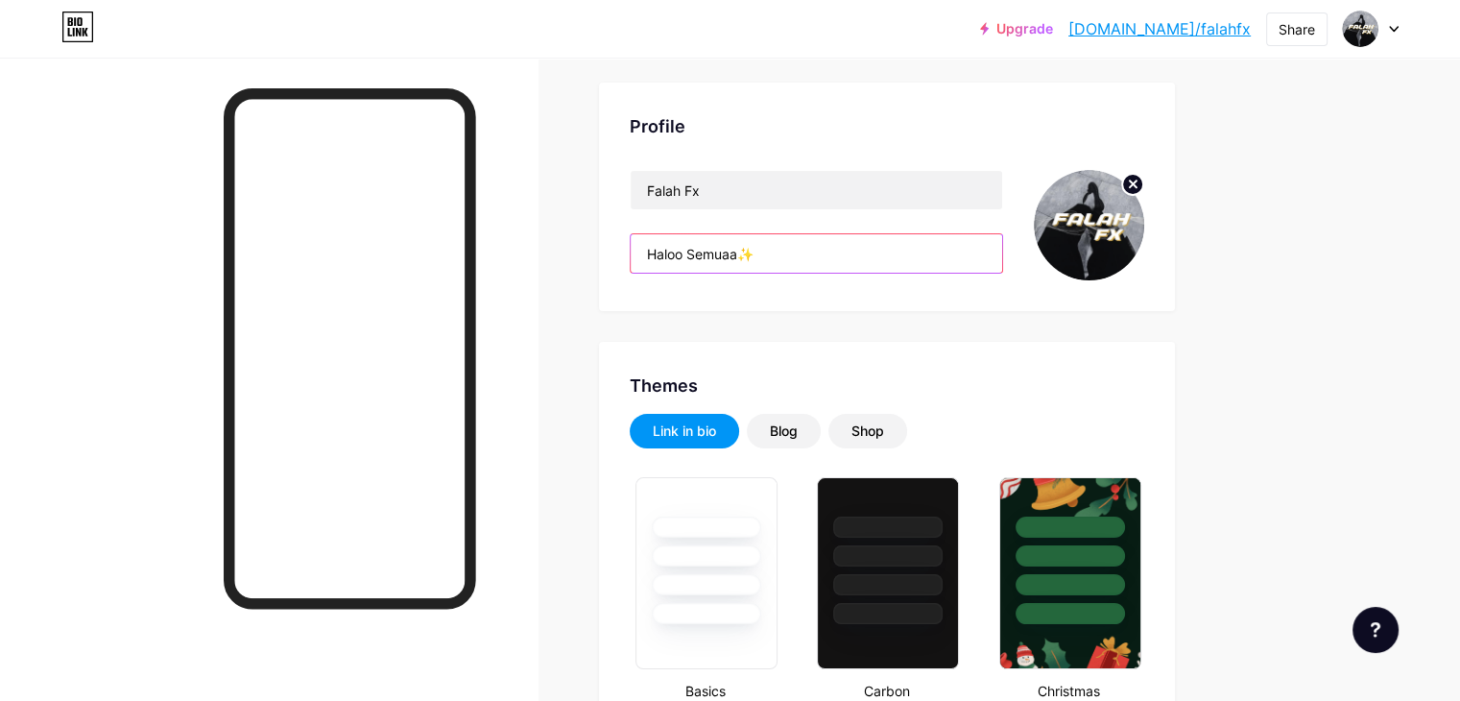
click at [870, 248] on input "Haloo Semuaa✨" at bounding box center [816, 253] width 371 height 38
type input "#000000"
click at [820, 252] on input "Haloo Semuaa✨" at bounding box center [816, 253] width 371 height 38
paste input "i everyone!"
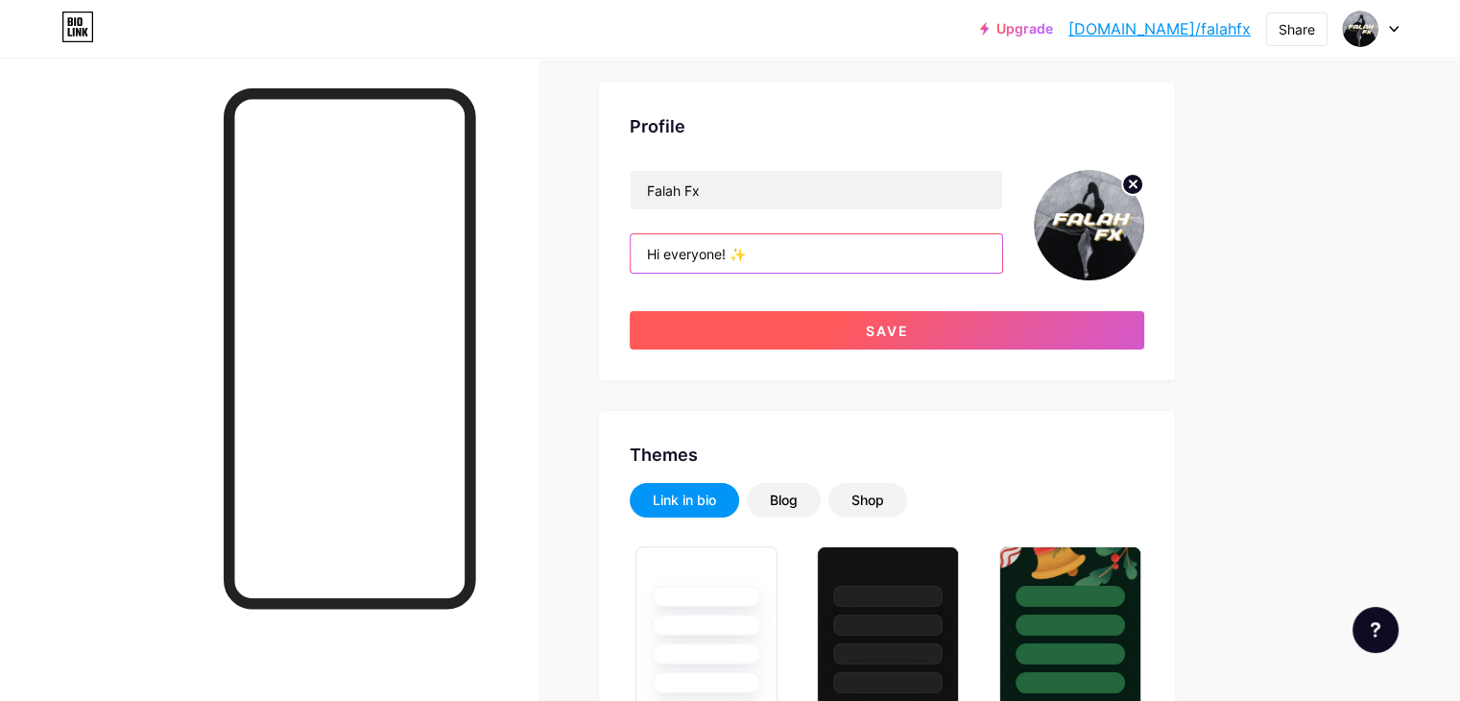
type input "Hi everyone! ✨"
click at [1012, 337] on button "Save" at bounding box center [887, 330] width 514 height 38
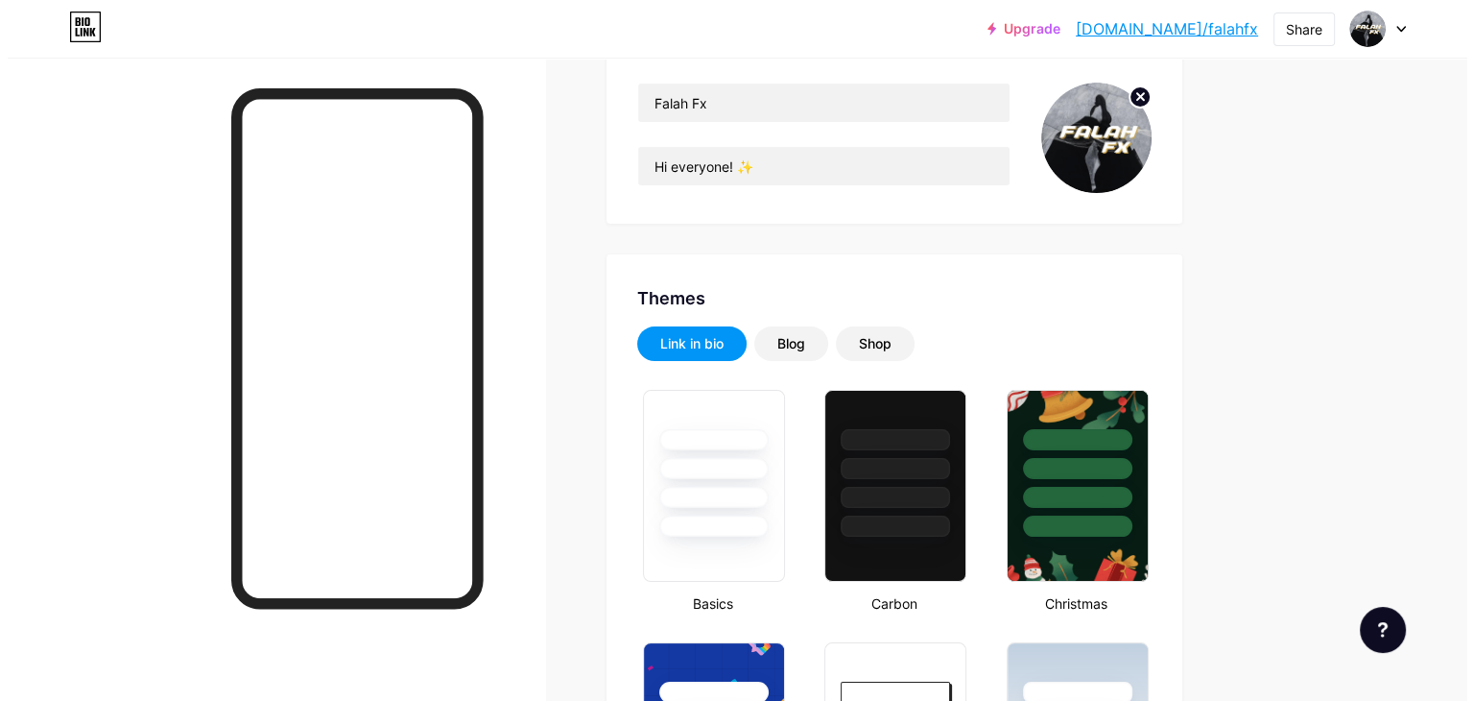
scroll to position [0, 0]
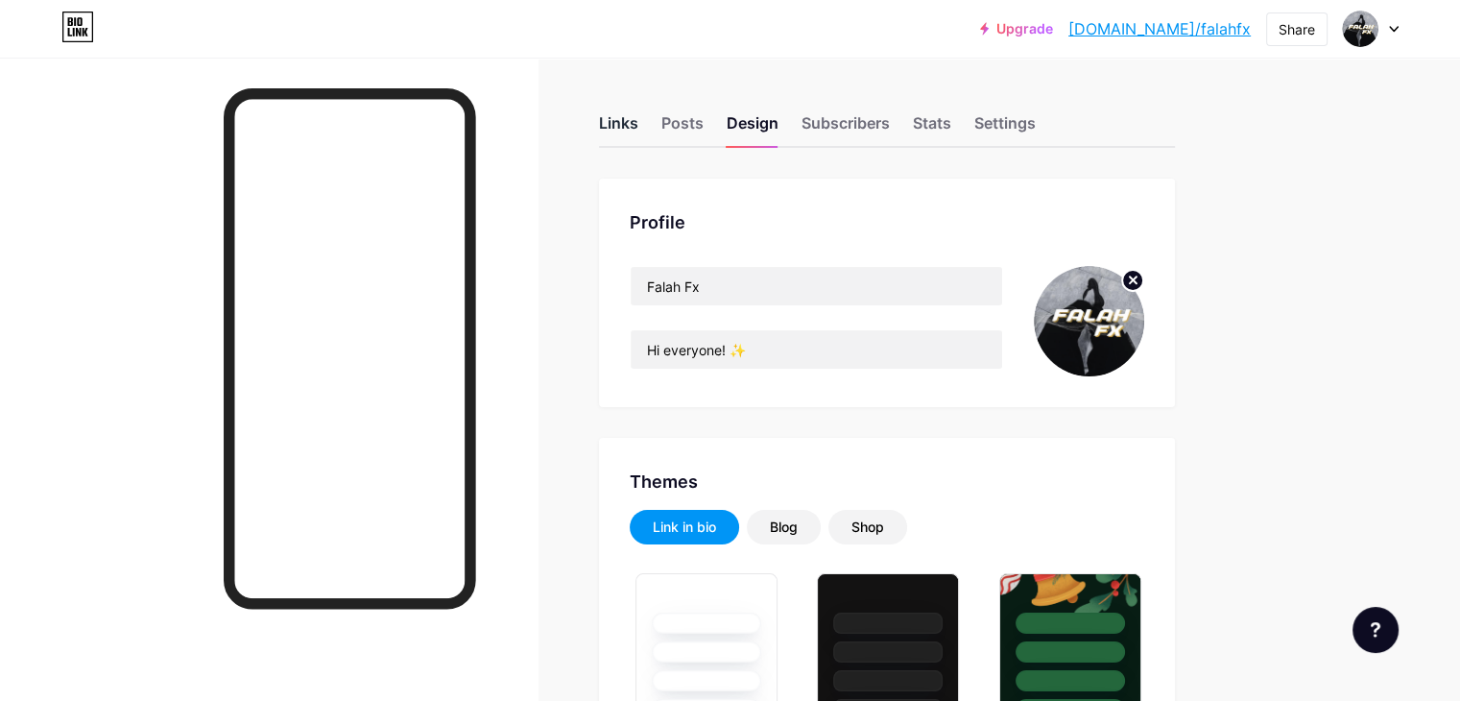
click at [638, 116] on div "Links" at bounding box center [618, 128] width 39 height 35
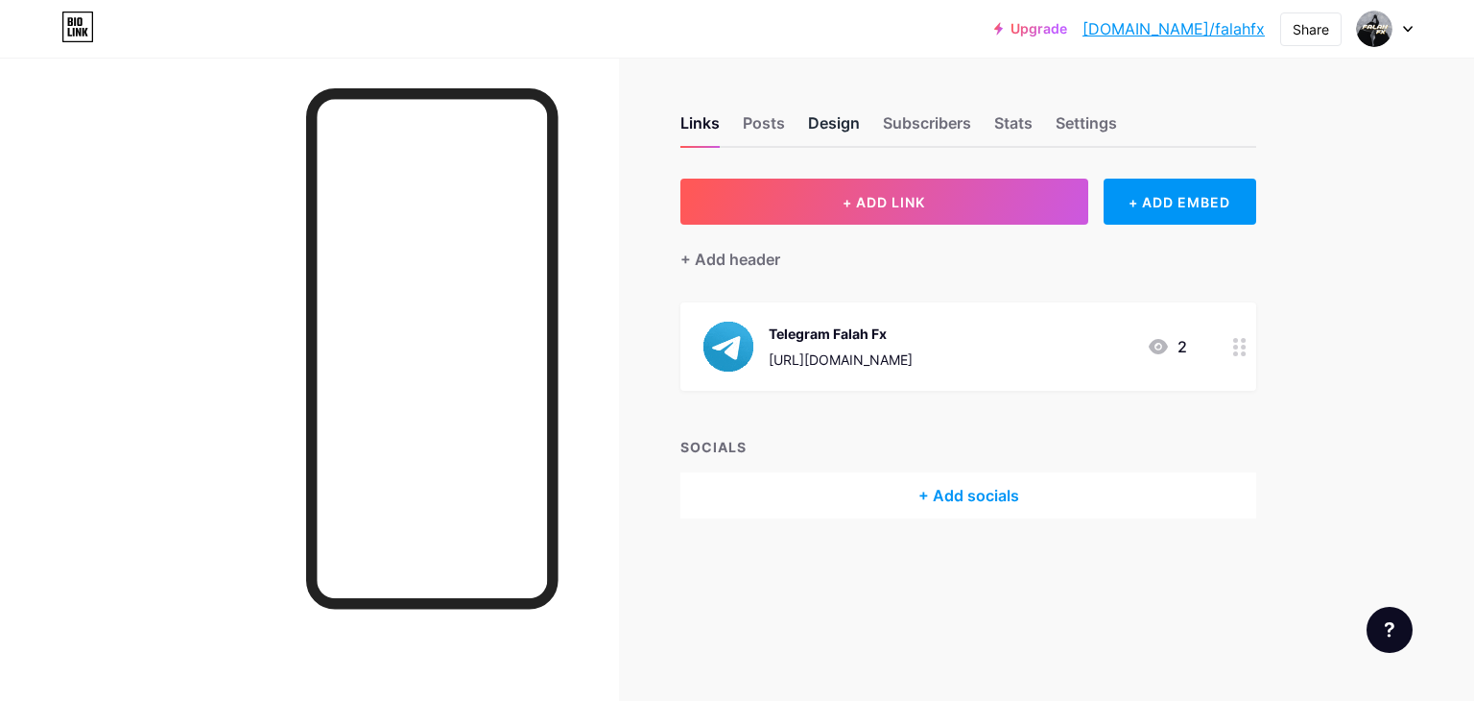
click at [842, 128] on div "Design" at bounding box center [834, 128] width 52 height 35
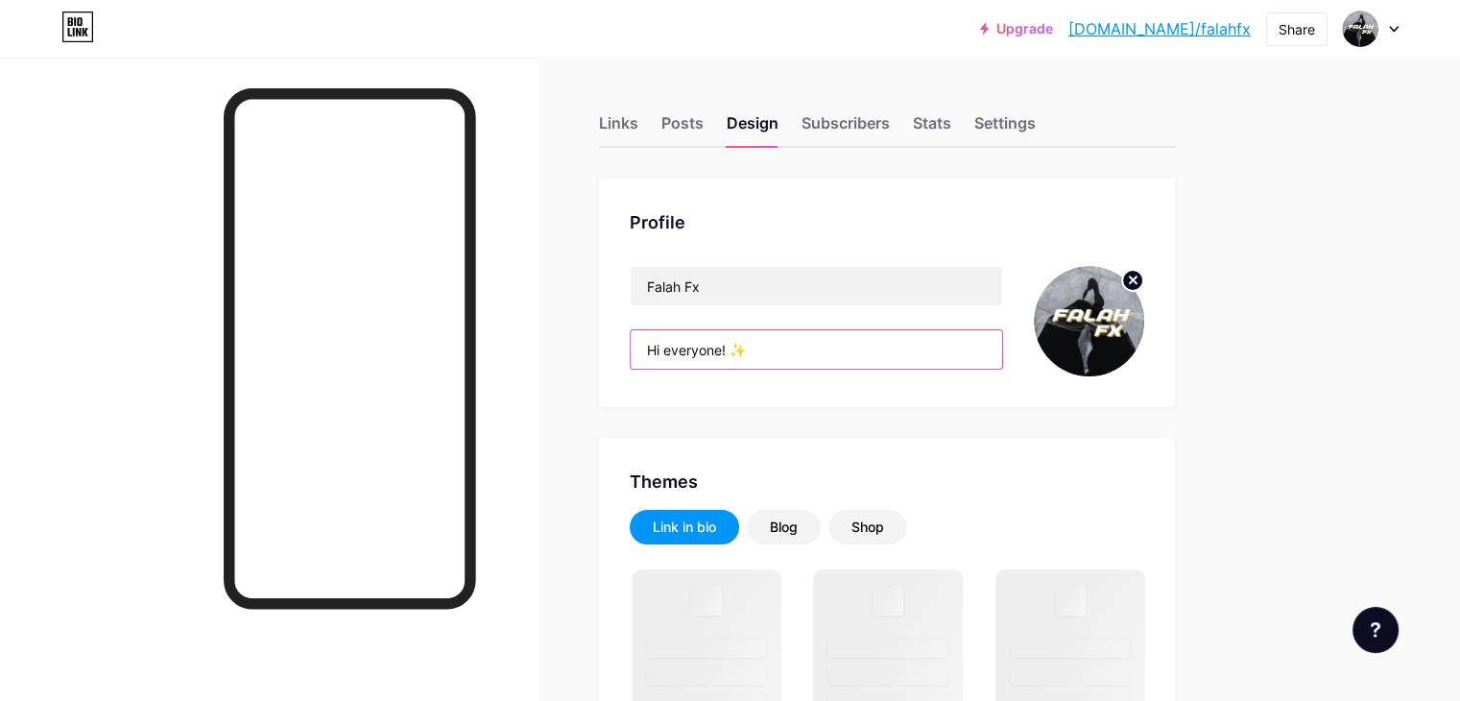
click at [849, 341] on input "Hi everyone! ✨" at bounding box center [816, 349] width 371 height 38
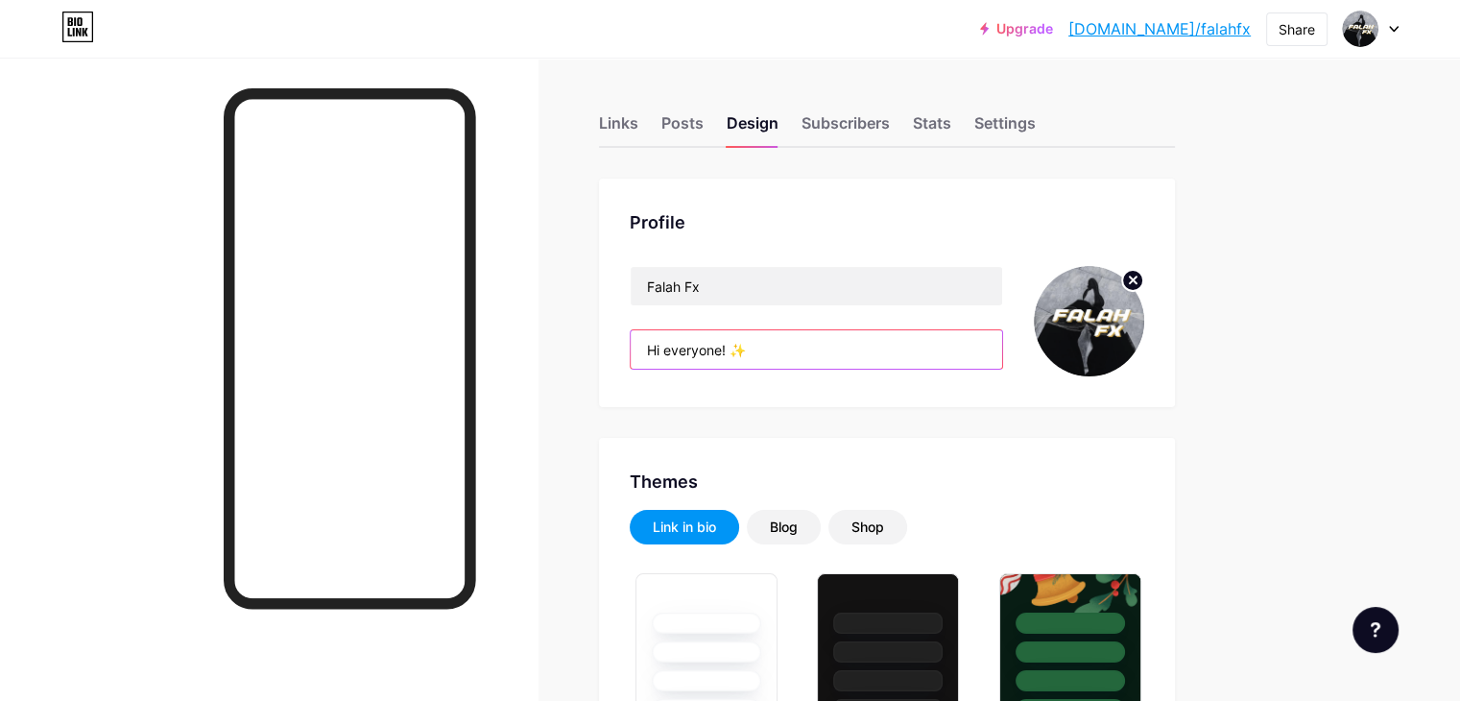
type input "#000000"
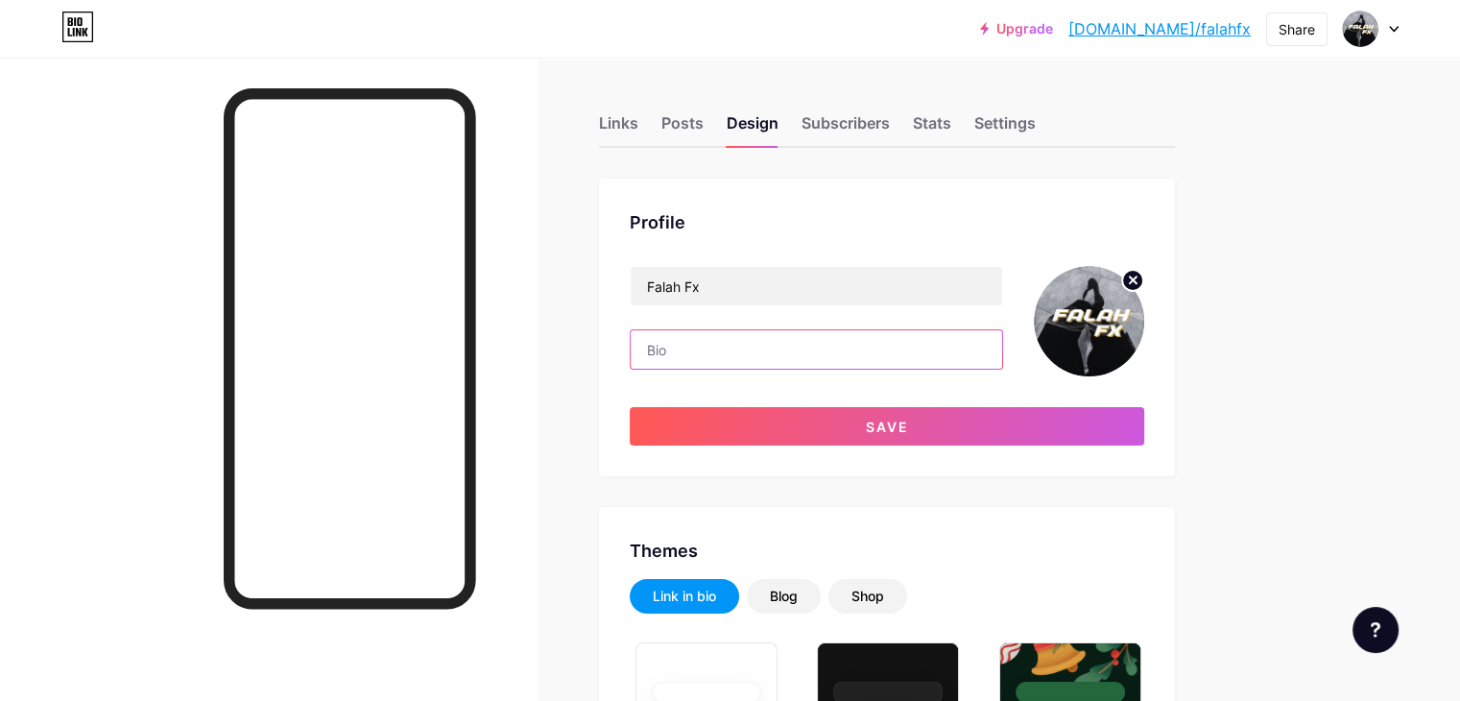
type input """
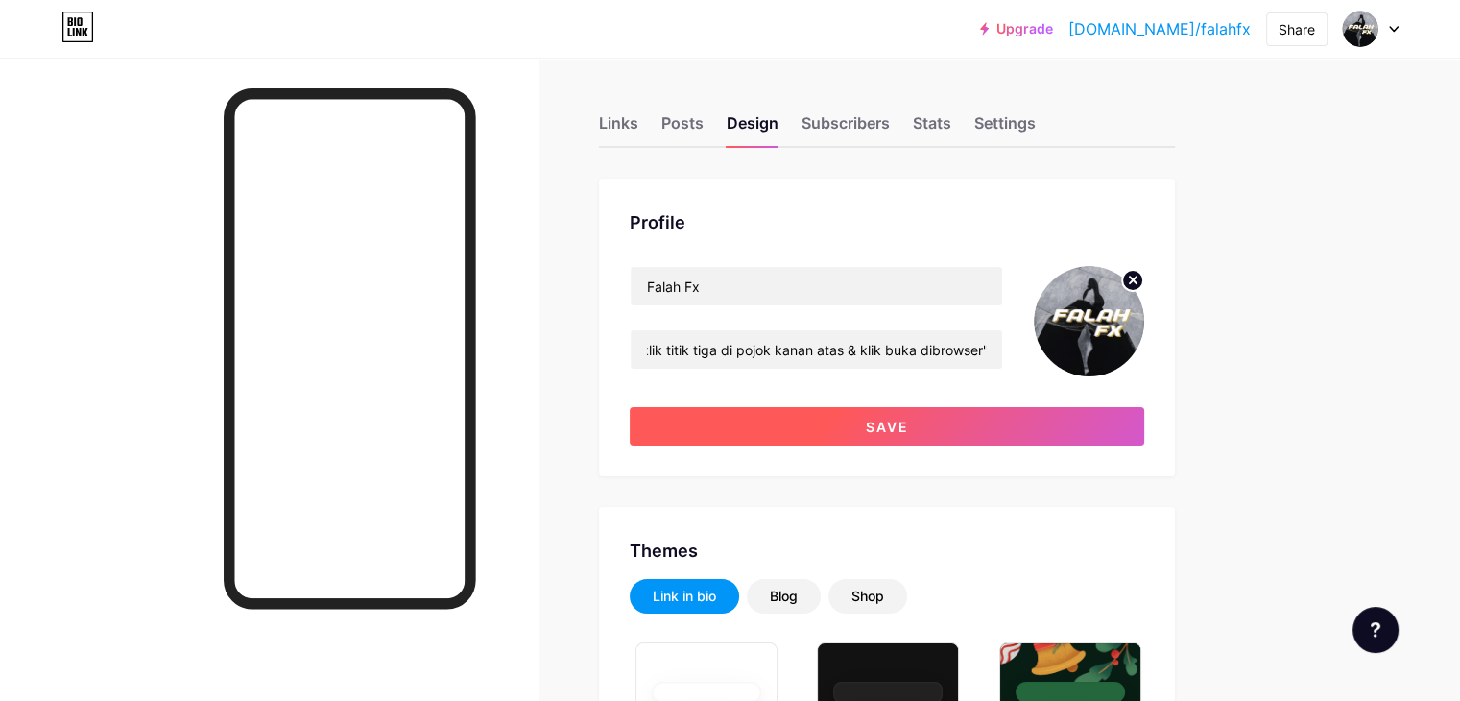
click at [1040, 427] on button "Save" at bounding box center [887, 426] width 514 height 38
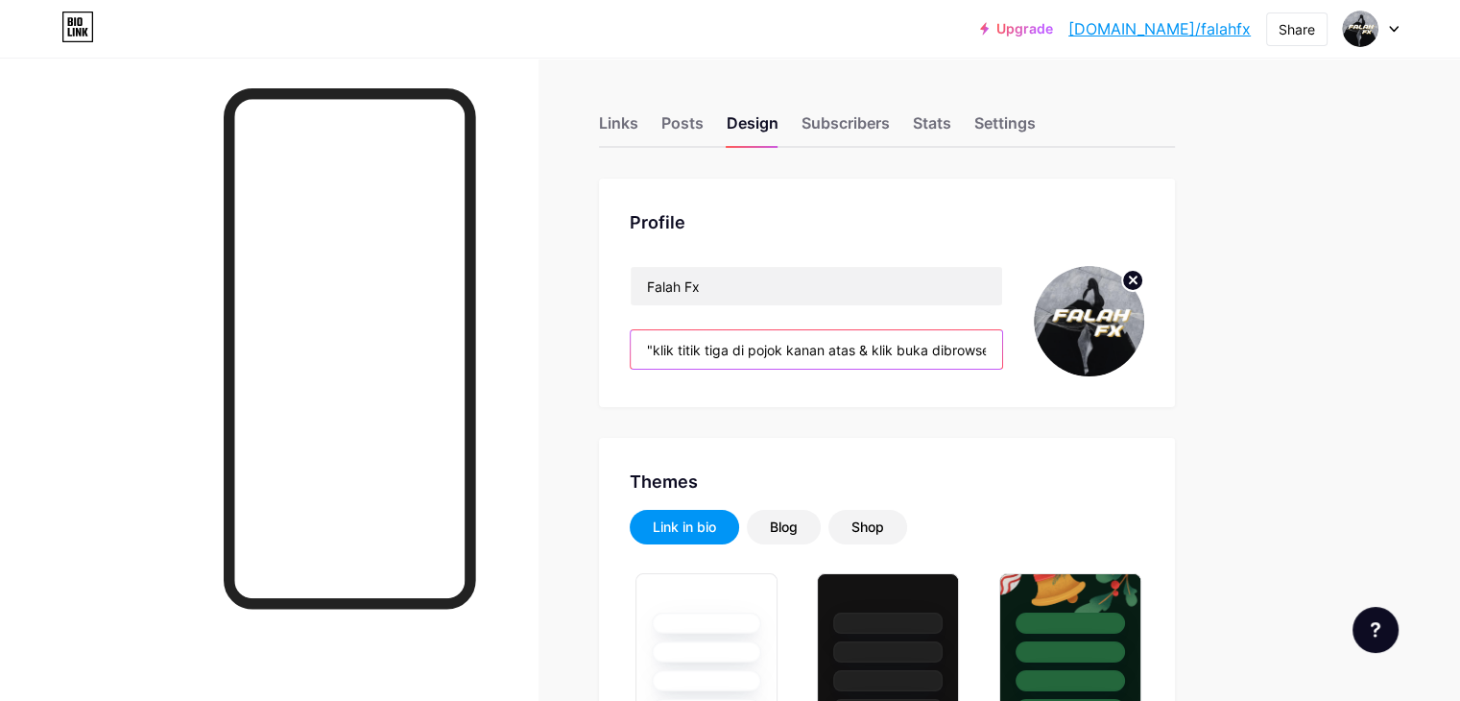
click at [944, 347] on input ""klik titik tiga di pojok kanan atas & klik buka dibrowser"" at bounding box center [816, 349] width 371 height 38
click at [1002, 348] on input ""klik titik tiga di pojok kanan atas & klik buka dibrowser"" at bounding box center [816, 349] width 371 height 38
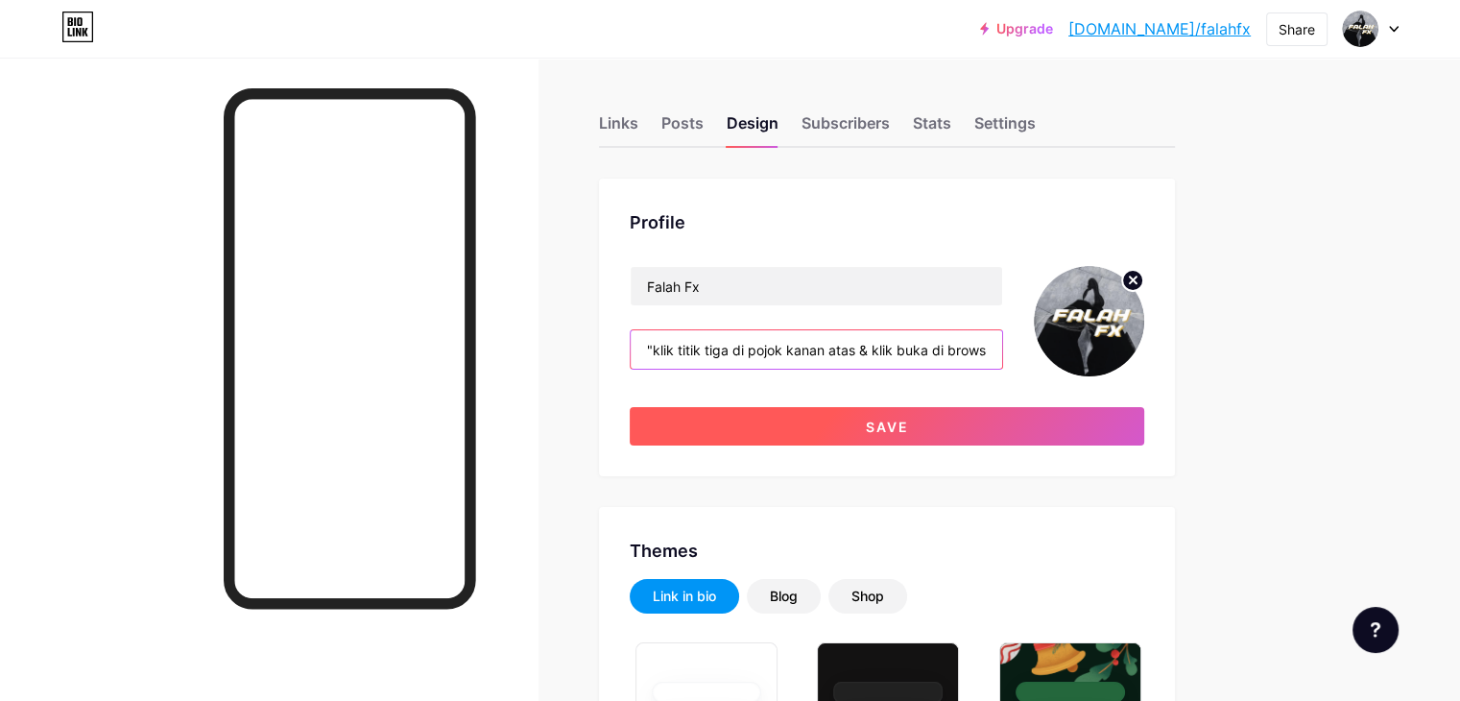
type input ""klik titik tiga di pojok kanan atas & klik buka di browser""
click at [909, 421] on span "Save" at bounding box center [887, 426] width 43 height 16
